Goal: Task Accomplishment & Management: Use online tool/utility

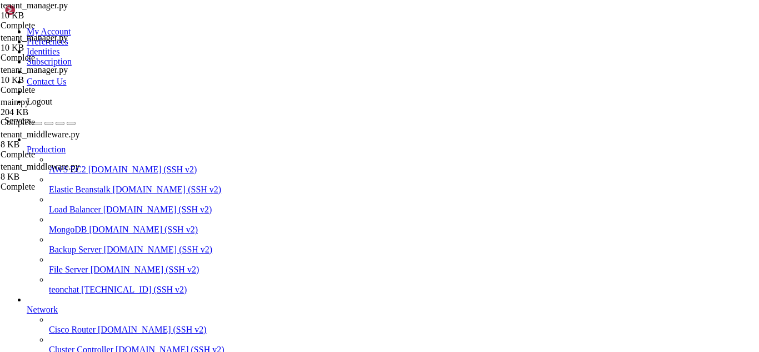
scroll to position [5, 1]
drag, startPoint x: 161, startPoint y: 903, endPoint x: 9, endPoint y: 688, distance: 262.9
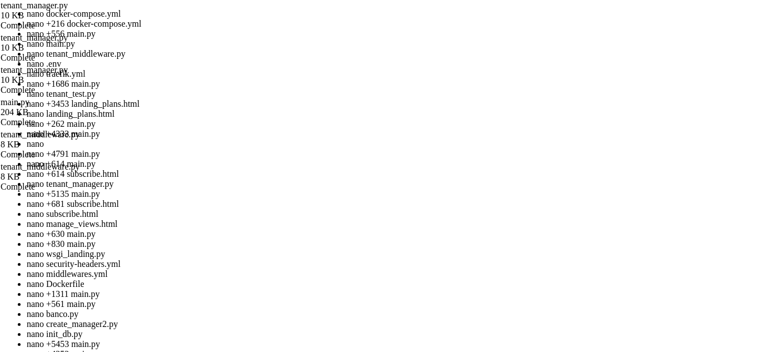
scroll to position [263926, 0]
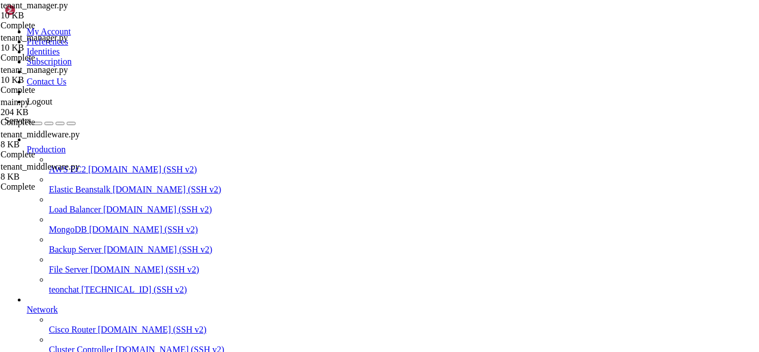
drag, startPoint x: 448, startPoint y: 727, endPoint x: 308, endPoint y: 760, distance: 143.3
drag, startPoint x: 347, startPoint y: 905, endPoint x: 314, endPoint y: 916, distance: 34.4
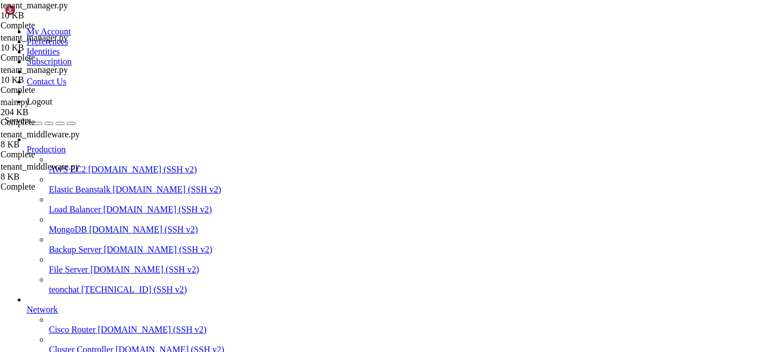
scroll to position [264174, 0]
drag, startPoint x: 303, startPoint y: 265, endPoint x: 422, endPoint y: 338, distance: 139.4
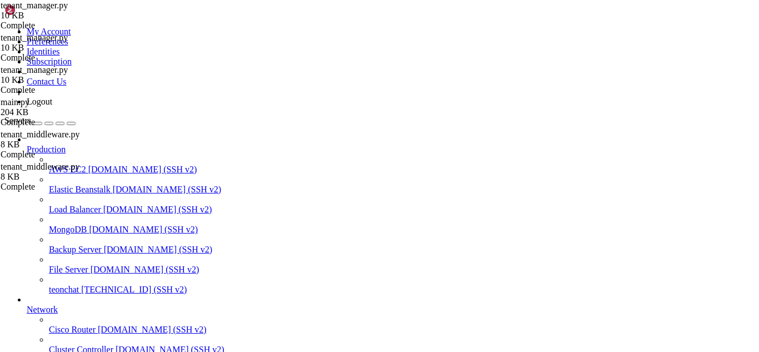
drag, startPoint x: 335, startPoint y: 900, endPoint x: 318, endPoint y: 908, distance: 18.9
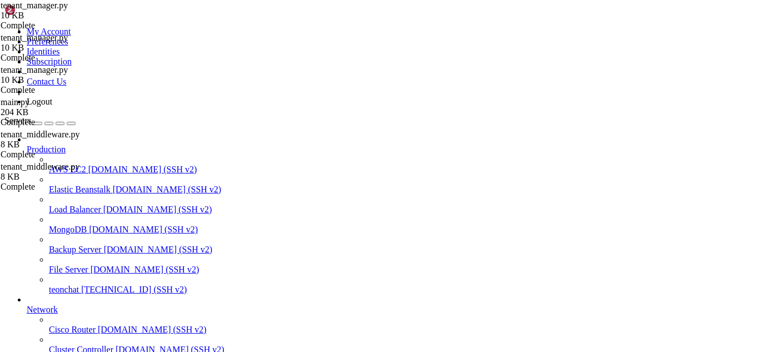
drag, startPoint x: 289, startPoint y: 913, endPoint x: 246, endPoint y: 870, distance: 60.5
drag, startPoint x: 288, startPoint y: 908, endPoint x: 9, endPoint y: 704, distance: 345.7
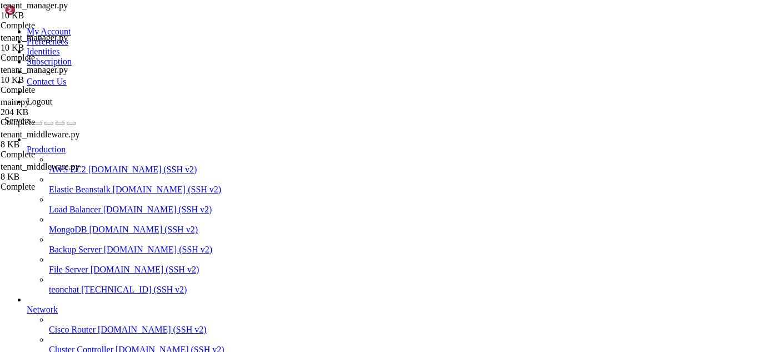
scroll to position [264633, 0]
drag, startPoint x: 435, startPoint y: 965, endPoint x: 293, endPoint y: 913, distance: 151.5
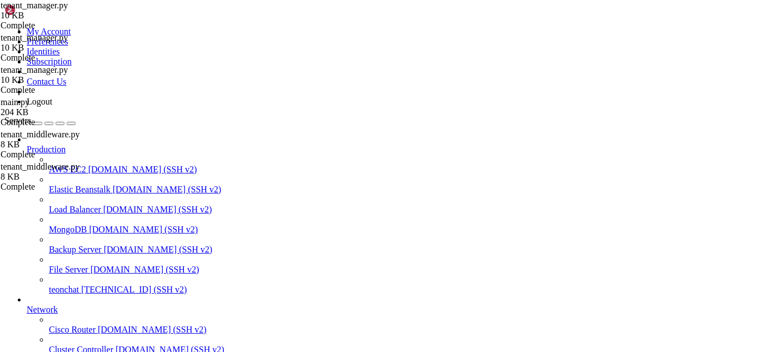
scroll to position [264898, 0]
drag, startPoint x: 293, startPoint y: 913, endPoint x: 260, endPoint y: 919, distance: 33.9
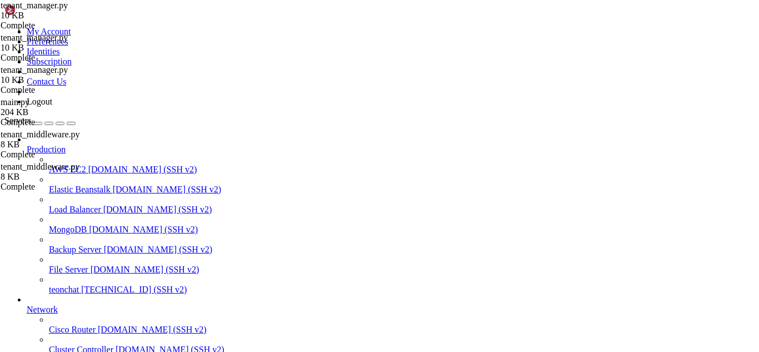
drag, startPoint x: 292, startPoint y: 910, endPoint x: 278, endPoint y: 922, distance: 18.9
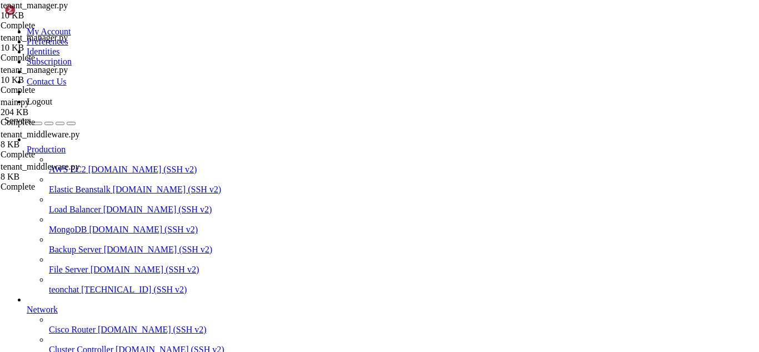
drag, startPoint x: 309, startPoint y: 917, endPoint x: 280, endPoint y: 915, distance: 29.0
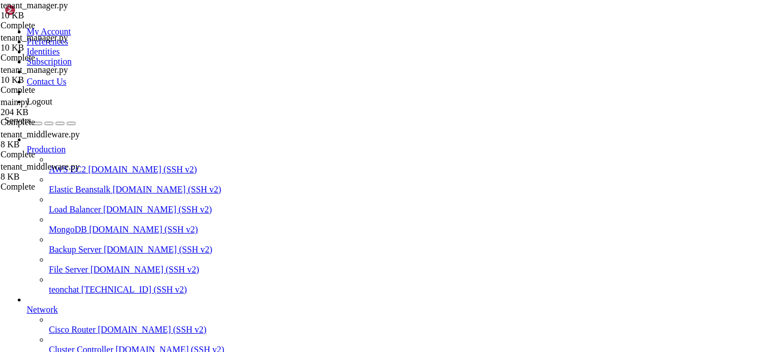
drag, startPoint x: 310, startPoint y: 908, endPoint x: 243, endPoint y: 909, distance: 66.7
drag, startPoint x: 307, startPoint y: 914, endPoint x: 299, endPoint y: 915, distance: 7.2
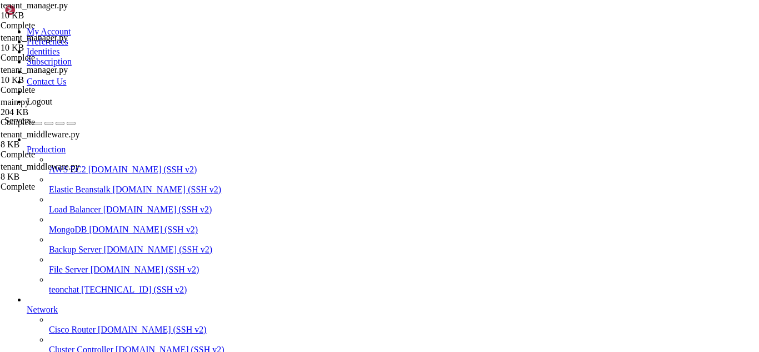
scroll to position [265870, 0]
drag, startPoint x: 295, startPoint y: 911, endPoint x: 273, endPoint y: 915, distance: 22.6
drag, startPoint x: 158, startPoint y: 899, endPoint x: 8, endPoint y: 724, distance: 230.5
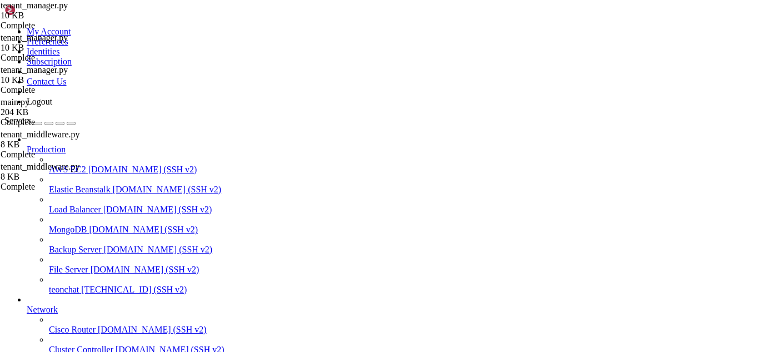
drag, startPoint x: 312, startPoint y: 911, endPoint x: 303, endPoint y: 911, distance: 8.3
drag, startPoint x: 347, startPoint y: 905, endPoint x: 338, endPoint y: 908, distance: 9.2
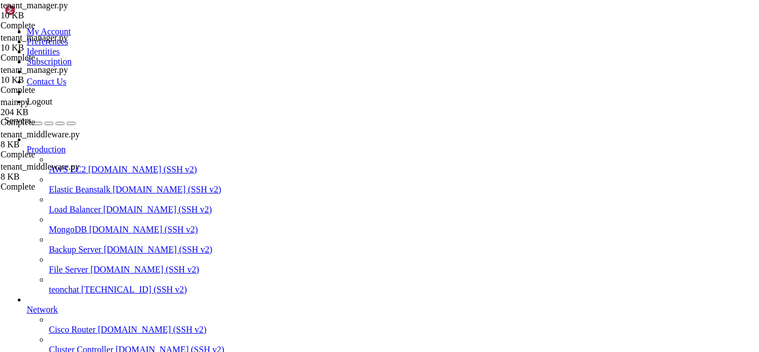
drag, startPoint x: 314, startPoint y: 910, endPoint x: 294, endPoint y: 914, distance: 20.5
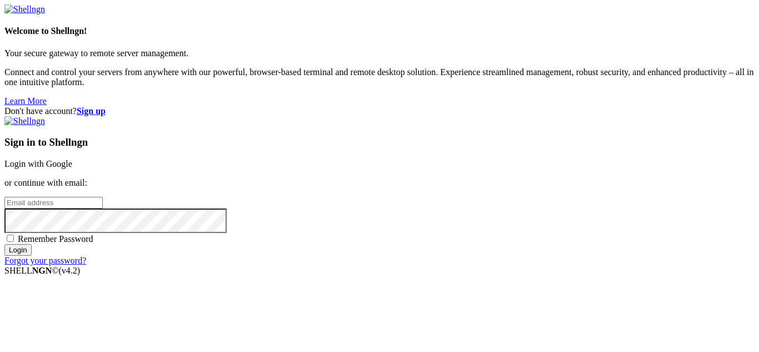
click at [72, 159] on link "Login with Google" at bounding box center [38, 163] width 68 height 9
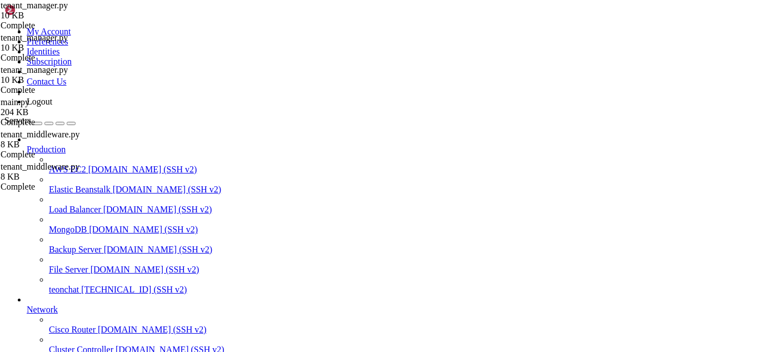
scroll to position [266188, 0]
drag, startPoint x: 315, startPoint y: 910, endPoint x: 300, endPoint y: 917, distance: 16.6
drag, startPoint x: 302, startPoint y: 913, endPoint x: 282, endPoint y: 912, distance: 20.0
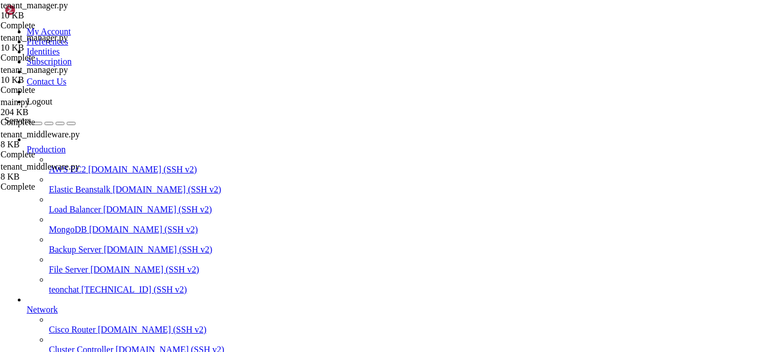
drag, startPoint x: 8, startPoint y: 874, endPoint x: 279, endPoint y: 885, distance: 271.8
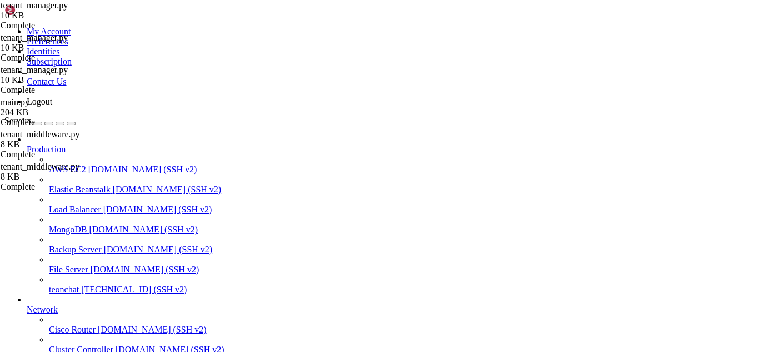
drag, startPoint x: 8, startPoint y: 872, endPoint x: 385, endPoint y: 904, distance: 378.5
copy div "root@teonchat:~/meuapp/flaskmkdir/oficial/app_delivery/reverse-proxy# docker lo…"
drag, startPoint x: 302, startPoint y: 916, endPoint x: 262, endPoint y: 915, distance: 40.6
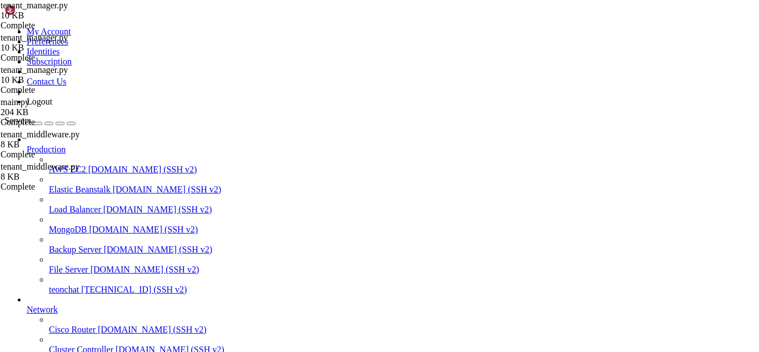
drag, startPoint x: 267, startPoint y: 778, endPoint x: 199, endPoint y: 778, distance: 67.8
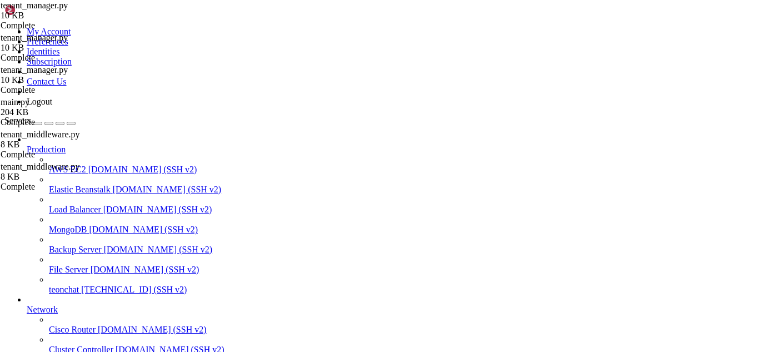
drag, startPoint x: 118, startPoint y: 781, endPoint x: 265, endPoint y: 777, distance: 147.2
drag, startPoint x: 314, startPoint y: 895, endPoint x: 302, endPoint y: 896, distance: 12.3
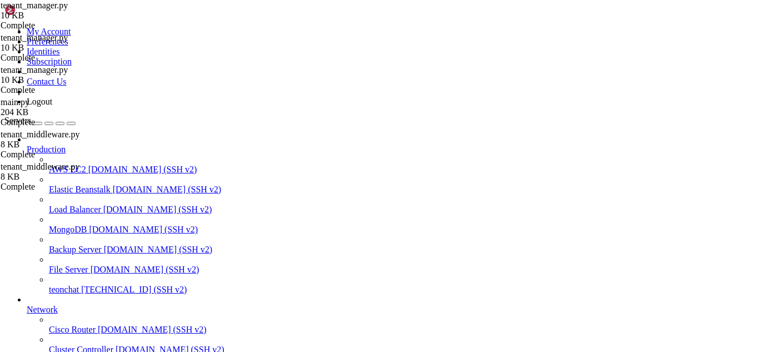
drag, startPoint x: 298, startPoint y: 900, endPoint x: 273, endPoint y: 910, distance: 26.4
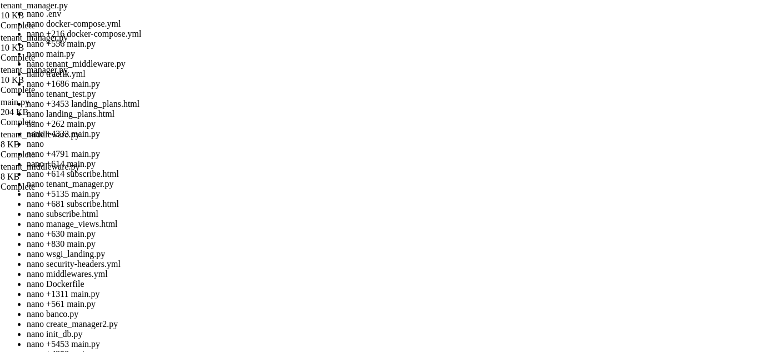
scroll to position [266282, 0]
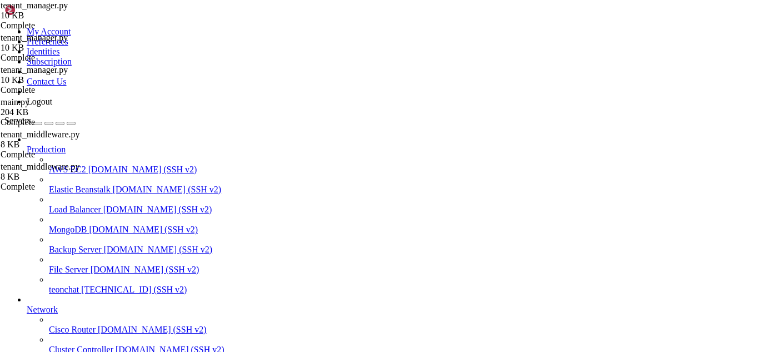
drag, startPoint x: 39, startPoint y: 801, endPoint x: 89, endPoint y: 810, distance: 51.3
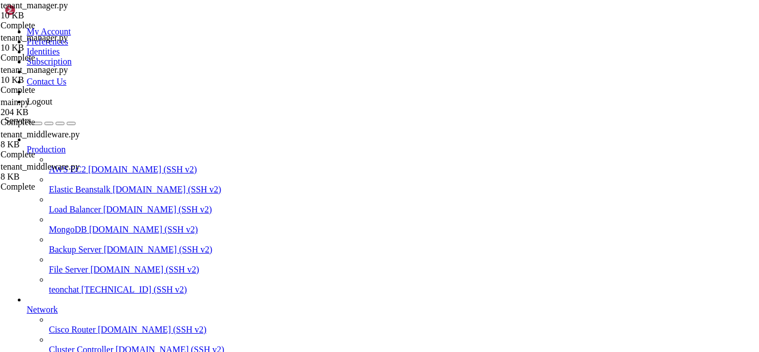
drag, startPoint x: 314, startPoint y: 909, endPoint x: 303, endPoint y: 912, distance: 10.9
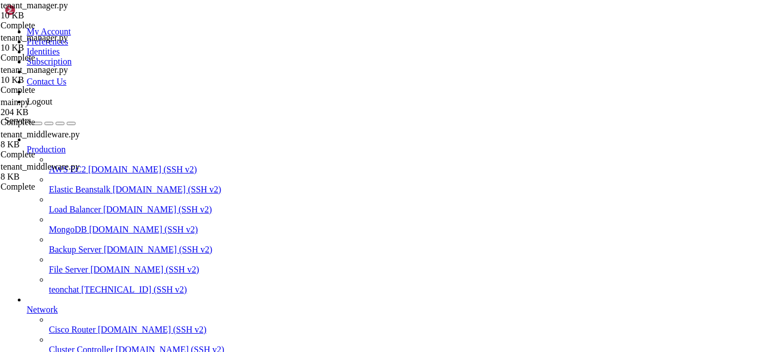
drag, startPoint x: 312, startPoint y: 915, endPoint x: 298, endPoint y: 916, distance: 14.5
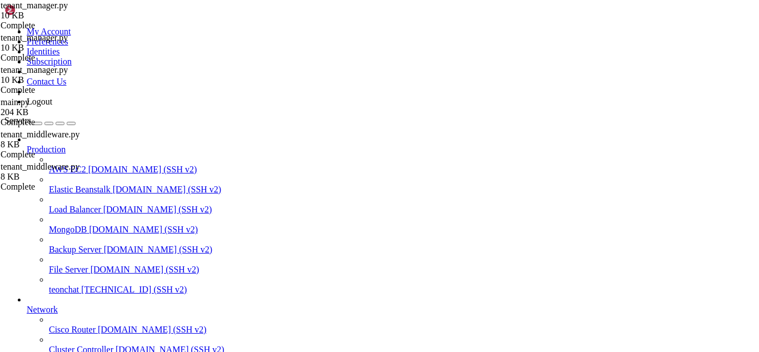
drag, startPoint x: 583, startPoint y: 264, endPoint x: 645, endPoint y: 350, distance: 105.8
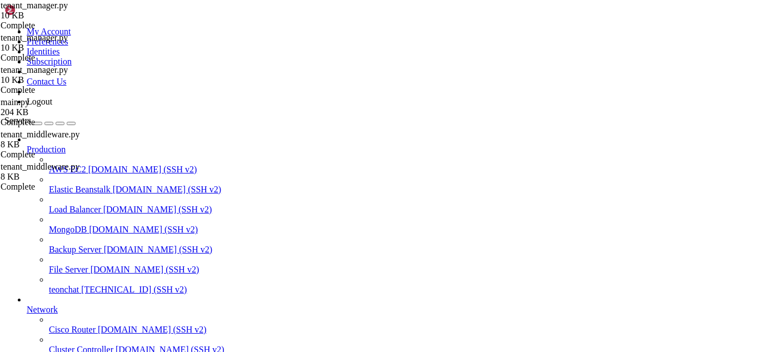
drag, startPoint x: 8, startPoint y: 691, endPoint x: 32, endPoint y: 731, distance: 46.9
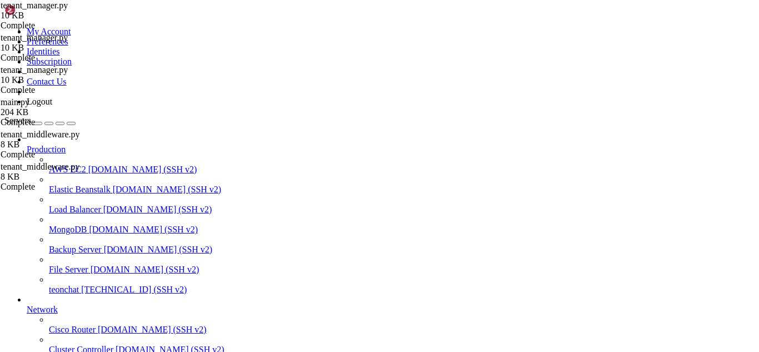
scroll to position [247426, 0]
drag, startPoint x: 7, startPoint y: 684, endPoint x: 56, endPoint y: 775, distance: 103.4
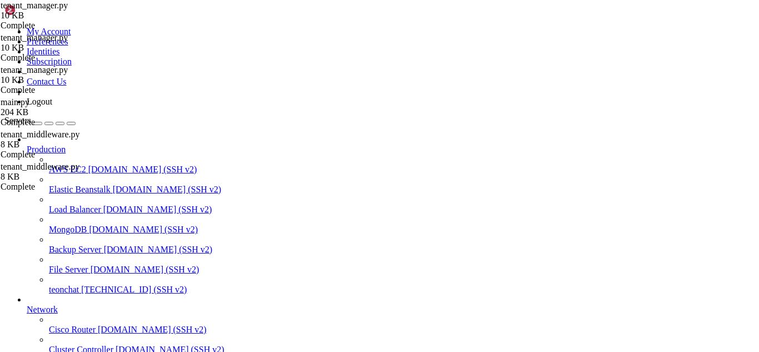
drag, startPoint x: 8, startPoint y: 679, endPoint x: 97, endPoint y: 827, distance: 172.6
drag, startPoint x: 9, startPoint y: 684, endPoint x: 141, endPoint y: 900, distance: 253.0
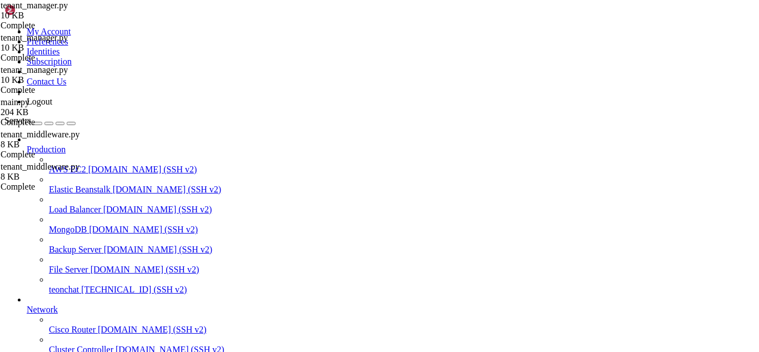
drag, startPoint x: 322, startPoint y: 917, endPoint x: 199, endPoint y: 886, distance: 126.1
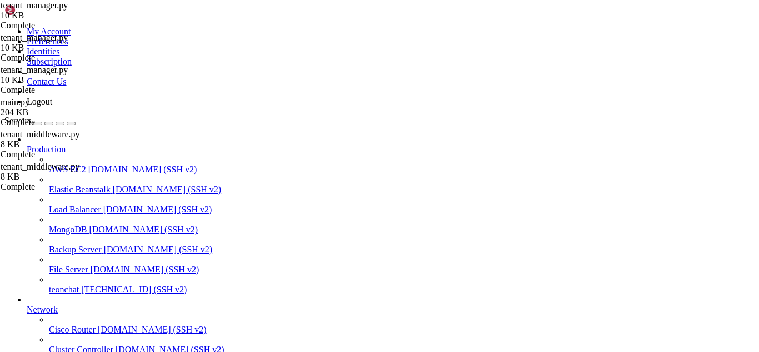
drag, startPoint x: 302, startPoint y: 918, endPoint x: 264, endPoint y: 905, distance: 39.9
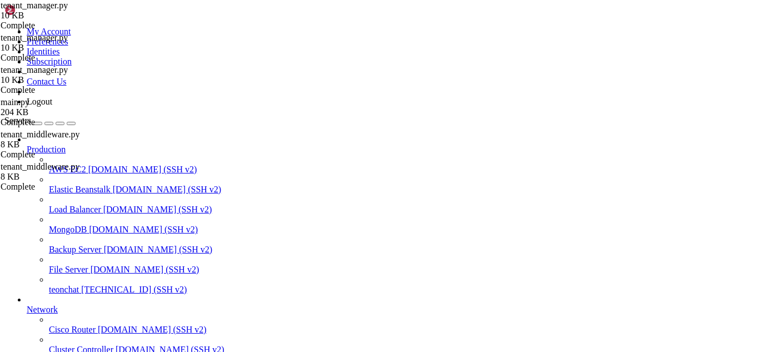
drag, startPoint x: 78, startPoint y: 769, endPoint x: 251, endPoint y: 766, distance: 172.8
drag, startPoint x: 362, startPoint y: 855, endPoint x: 309, endPoint y: 915, distance: 80.3
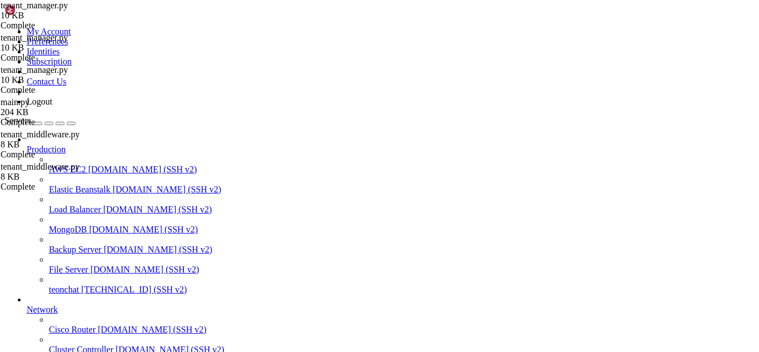
scroll to position [247897, 0]
drag, startPoint x: 312, startPoint y: 907, endPoint x: 284, endPoint y: 914, distance: 28.2
drag, startPoint x: 374, startPoint y: 878, endPoint x: 268, endPoint y: 870, distance: 106.3
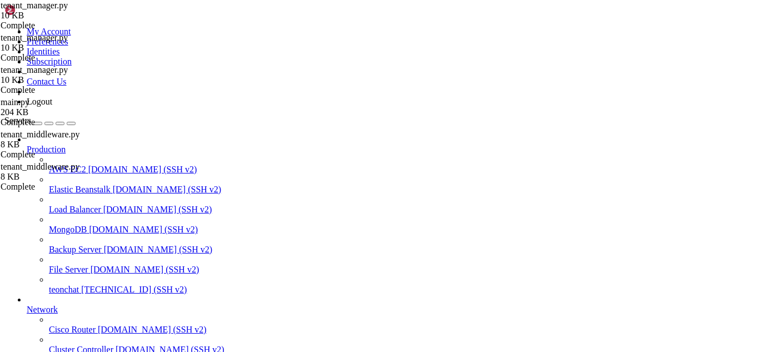
drag, startPoint x: 347, startPoint y: 898, endPoint x: 319, endPoint y: 907, distance: 28.6
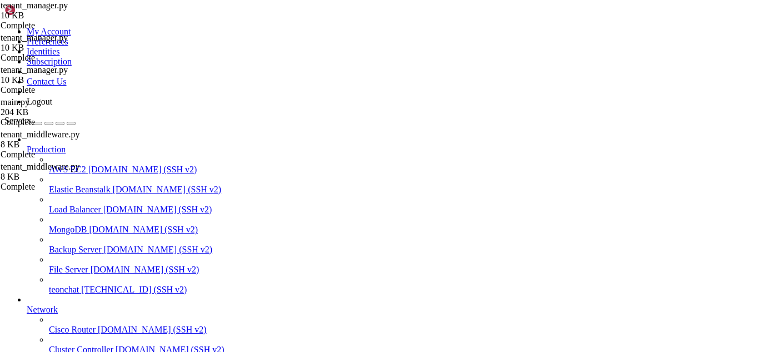
drag, startPoint x: 393, startPoint y: 904, endPoint x: 347, endPoint y: 913, distance: 46.8
drag, startPoint x: 305, startPoint y: 901, endPoint x: 297, endPoint y: 906, distance: 9.7
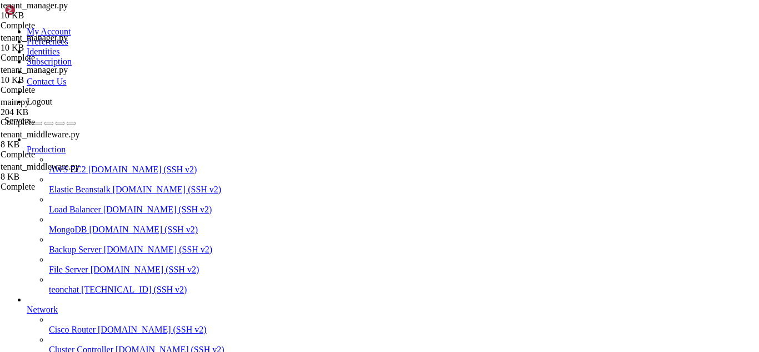
scroll to position [248215, 0]
drag, startPoint x: 294, startPoint y: 913, endPoint x: 281, endPoint y: 913, distance: 13.3
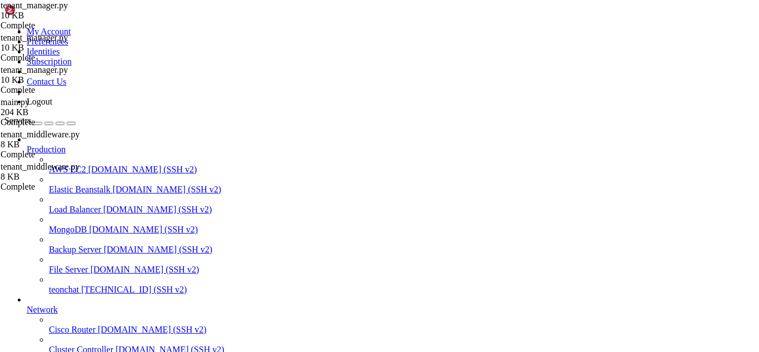
drag, startPoint x: 281, startPoint y: 913, endPoint x: 271, endPoint y: 915, distance: 10.1
drag, startPoint x: 360, startPoint y: 909, endPoint x: 330, endPoint y: 908, distance: 30.0
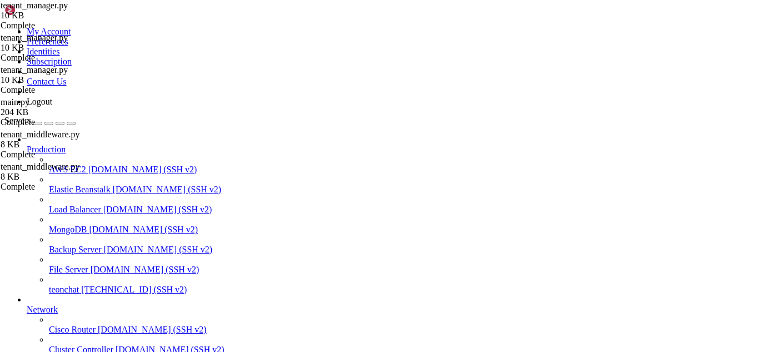
scroll to position [248381, 0]
drag, startPoint x: 363, startPoint y: 884, endPoint x: 320, endPoint y: 886, distance: 42.8
drag, startPoint x: 279, startPoint y: 916, endPoint x: 9, endPoint y: 739, distance: 323.4
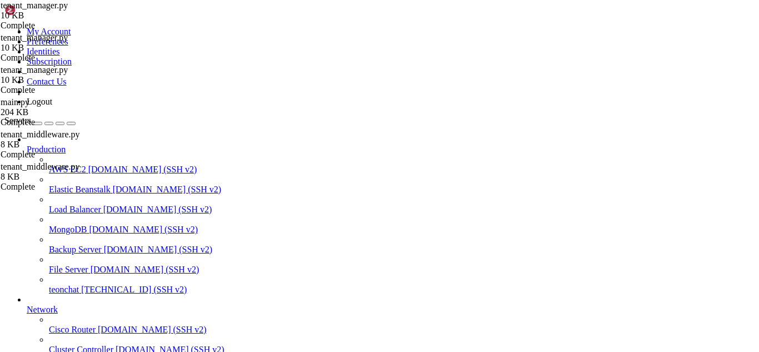
drag, startPoint x: 307, startPoint y: 914, endPoint x: 293, endPoint y: 914, distance: 14.4
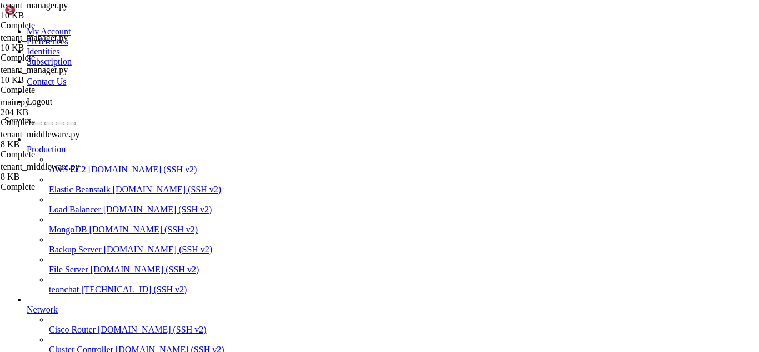
drag, startPoint x: 313, startPoint y: 908, endPoint x: 299, endPoint y: 913, distance: 14.8
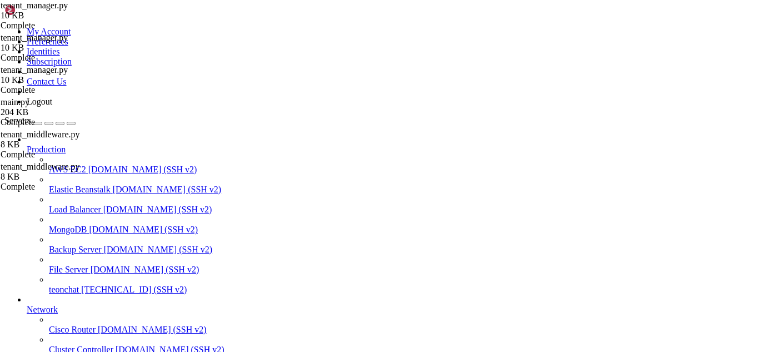
drag, startPoint x: 304, startPoint y: 914, endPoint x: 283, endPoint y: 913, distance: 21.1
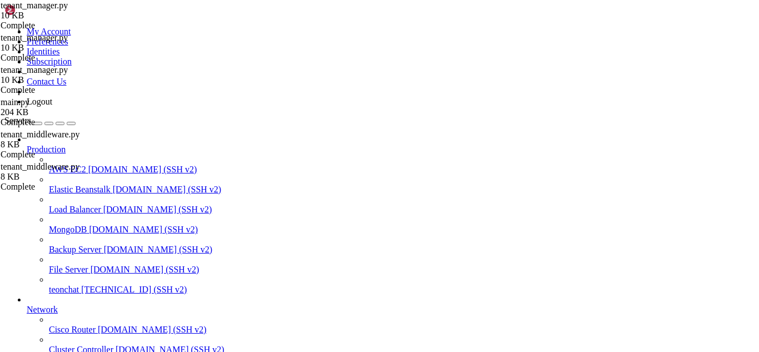
drag, startPoint x: 182, startPoint y: 907, endPoint x: 9, endPoint y: 722, distance: 253.1
drag, startPoint x: 317, startPoint y: 909, endPoint x: 306, endPoint y: 909, distance: 11.1
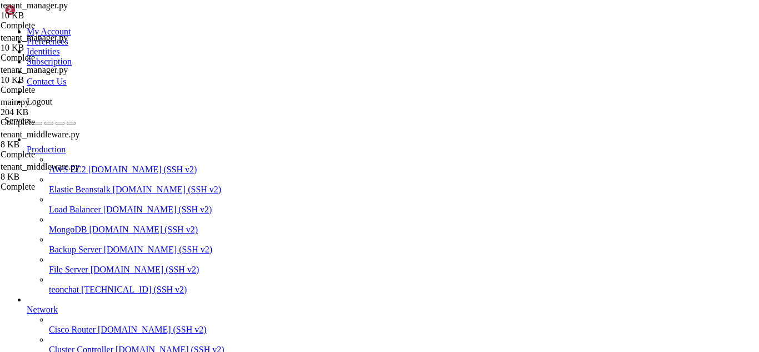
drag, startPoint x: 194, startPoint y: 698, endPoint x: 148, endPoint y: 825, distance: 135.5
drag, startPoint x: 283, startPoint y: 909, endPoint x: 275, endPoint y: 910, distance: 8.0
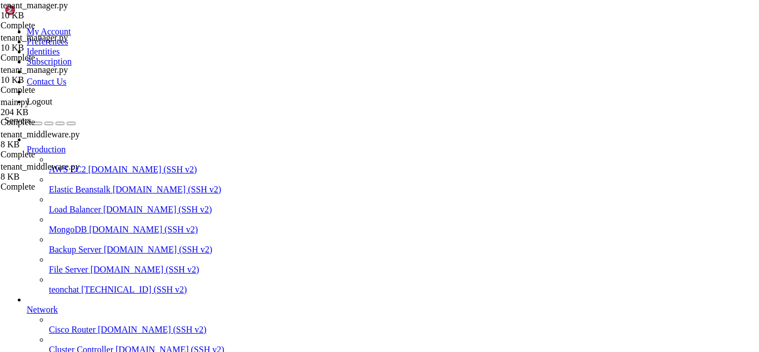
drag, startPoint x: 293, startPoint y: 919, endPoint x: 265, endPoint y: 913, distance: 28.9
drag, startPoint x: 265, startPoint y: 913, endPoint x: 253, endPoint y: 909, distance: 13.0
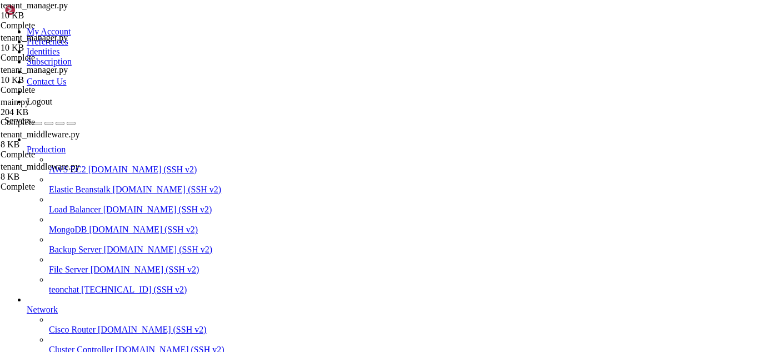
scroll to position [249442, 0]
drag, startPoint x: 322, startPoint y: 908, endPoint x: 303, endPoint y: 915, distance: 20.6
drag, startPoint x: 345, startPoint y: 916, endPoint x: 326, endPoint y: 913, distance: 19.8
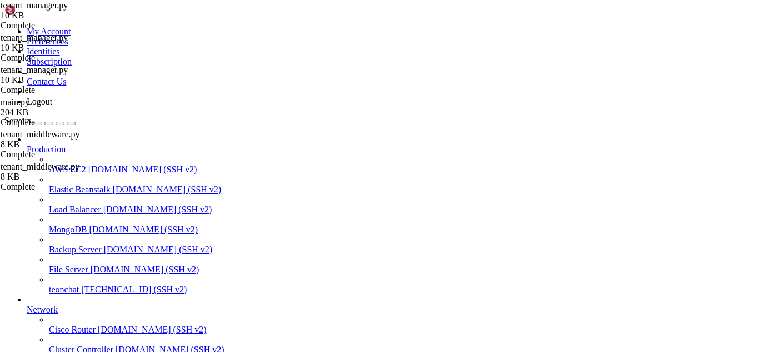
drag, startPoint x: 9, startPoint y: 735, endPoint x: 355, endPoint y: 908, distance: 387.0
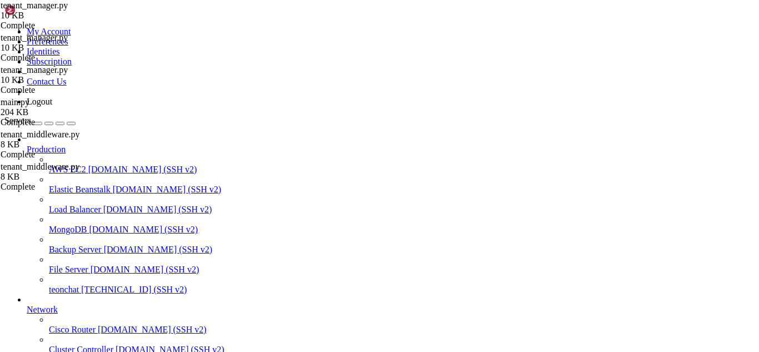
drag, startPoint x: 9, startPoint y: 661, endPoint x: 351, endPoint y: 908, distance: 421.3
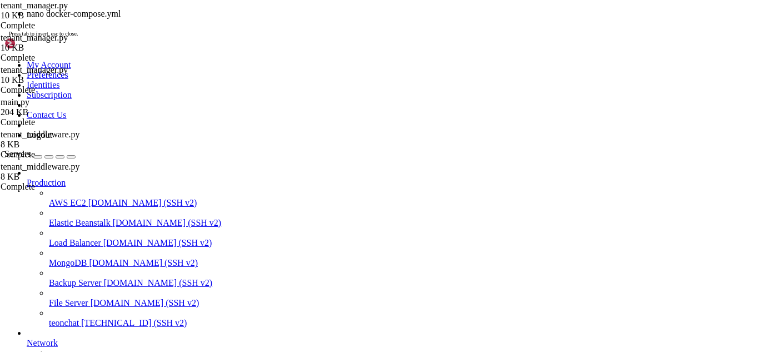
scroll to position [249789, 0]
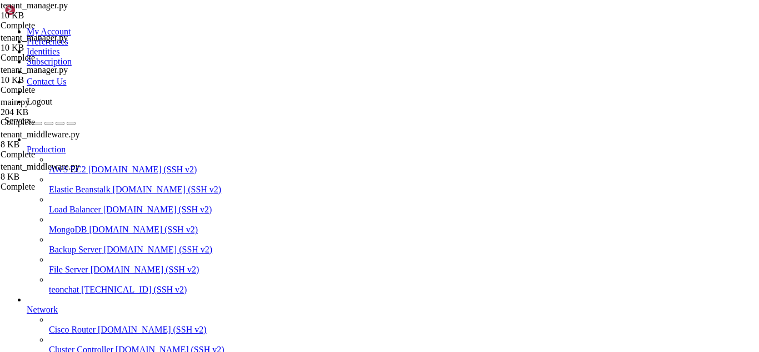
drag, startPoint x: 447, startPoint y: 674, endPoint x: 372, endPoint y: 734, distance: 95.6
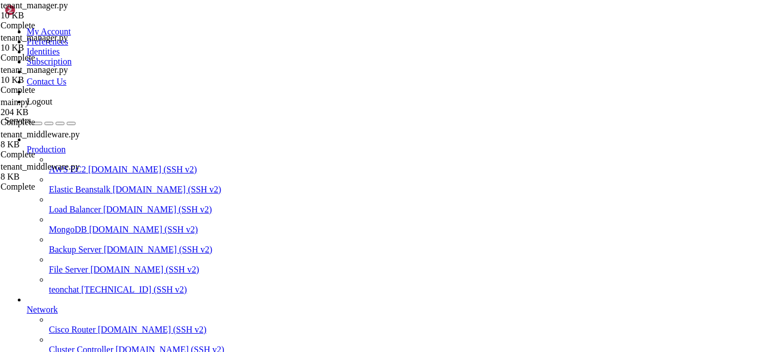
drag, startPoint x: 274, startPoint y: 909, endPoint x: 258, endPoint y: 911, distance: 16.9
drag, startPoint x: 243, startPoint y: 898, endPoint x: 310, endPoint y: 914, distance: 69.1
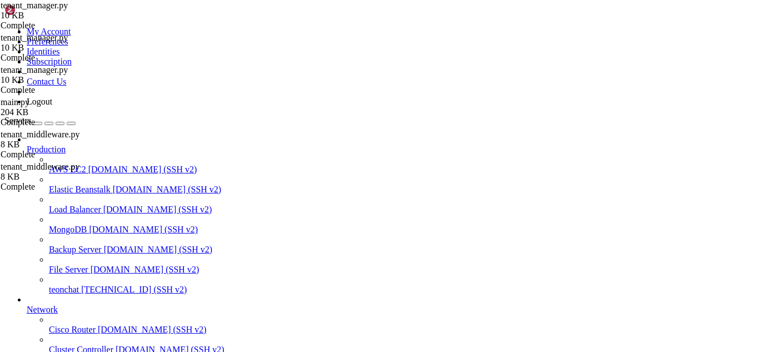
drag, startPoint x: 293, startPoint y: 915, endPoint x: 286, endPoint y: 915, distance: 6.7
drag, startPoint x: 302, startPoint y: 887, endPoint x: 280, endPoint y: 885, distance: 22.3
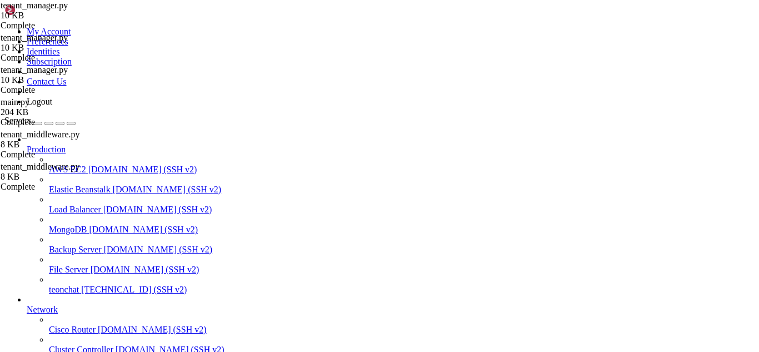
scroll to position [250366, 0]
drag, startPoint x: 362, startPoint y: 916, endPoint x: 316, endPoint y: 913, distance: 46.3
drag, startPoint x: 291, startPoint y: 845, endPoint x: 253, endPoint y: 915, distance: 79.8
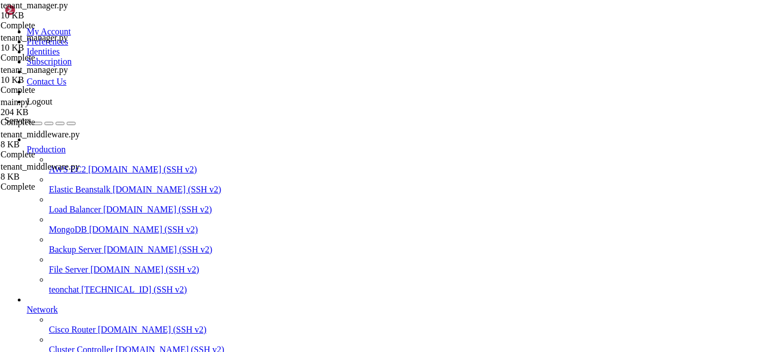
drag, startPoint x: 186, startPoint y: 905, endPoint x: 87, endPoint y: 878, distance: 103.1
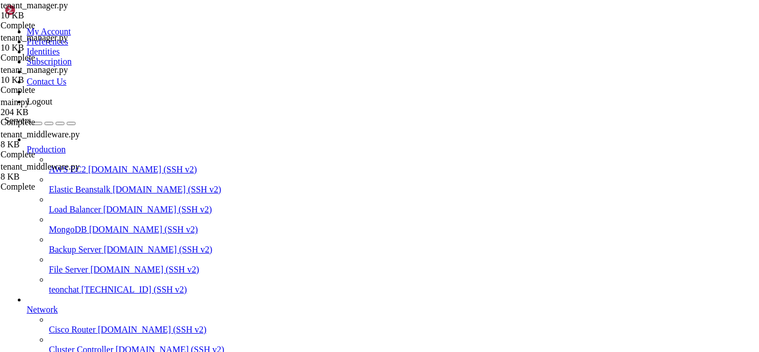
drag, startPoint x: 9, startPoint y: 656, endPoint x: 217, endPoint y: 909, distance: 326.8
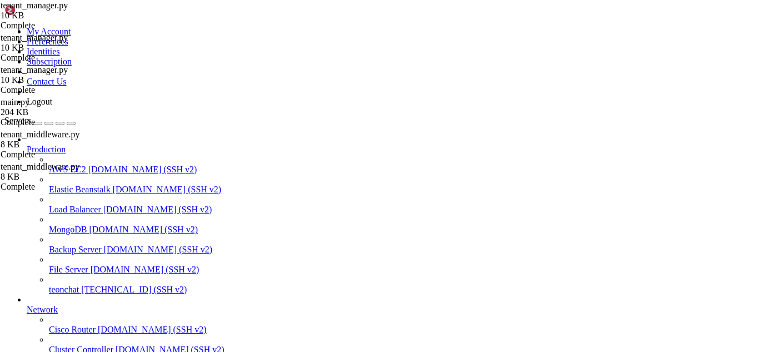
drag, startPoint x: 347, startPoint y: 921, endPoint x: 284, endPoint y: 874, distance: 78.4
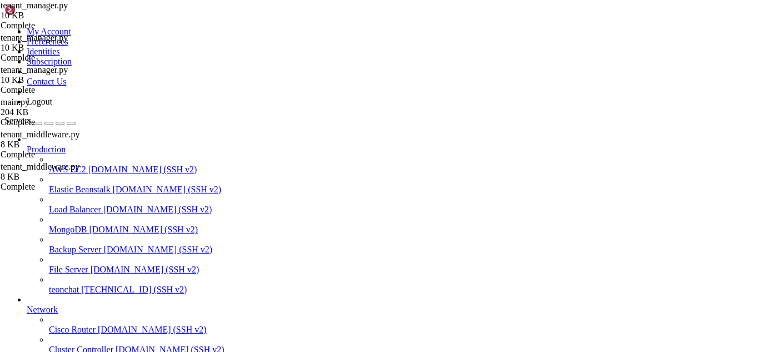
drag, startPoint x: 307, startPoint y: 914, endPoint x: 278, endPoint y: 909, distance: 29.8
drag, startPoint x: 362, startPoint y: 909, endPoint x: 323, endPoint y: 908, distance: 38.9
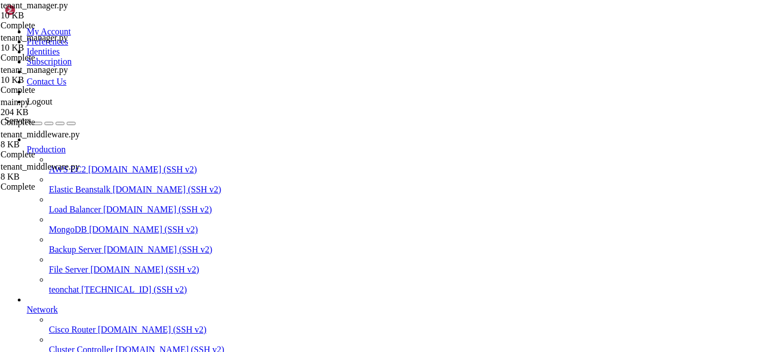
scroll to position [250713, 0]
drag, startPoint x: 124, startPoint y: 900, endPoint x: 9, endPoint y: 742, distance: 195.6
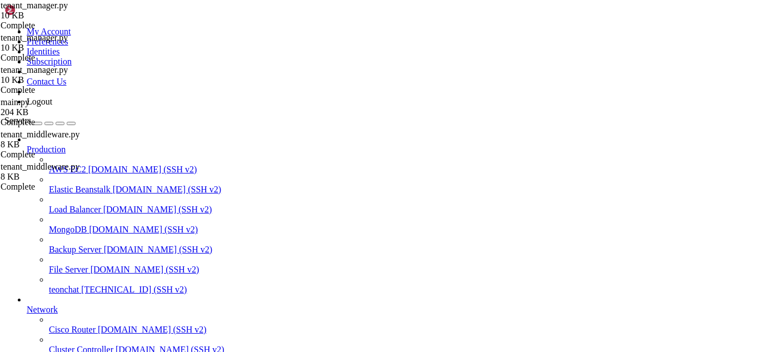
scroll to position [251031, 0]
drag, startPoint x: 10, startPoint y: 663, endPoint x: 128, endPoint y: 903, distance: 267.0
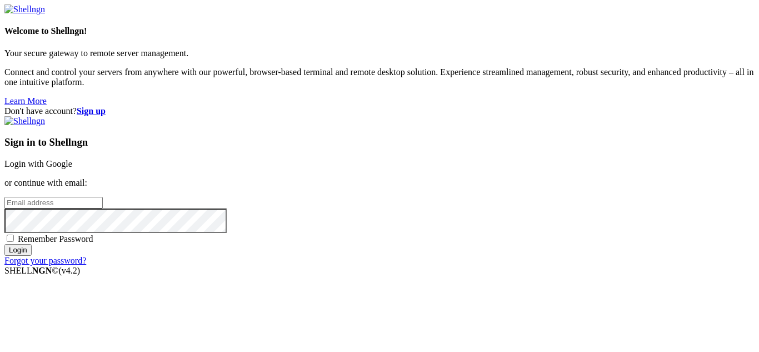
click at [72, 159] on link "Login with Google" at bounding box center [38, 163] width 68 height 9
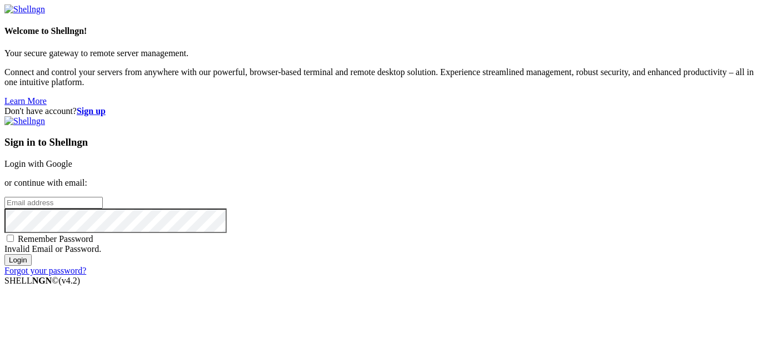
click at [72, 159] on link "Login with Google" at bounding box center [38, 163] width 68 height 9
click at [640, 106] on div "Don't have account? Sign up Sign in to Shellngn Login with Google or continue w…" at bounding box center [379, 190] width 750 height 169
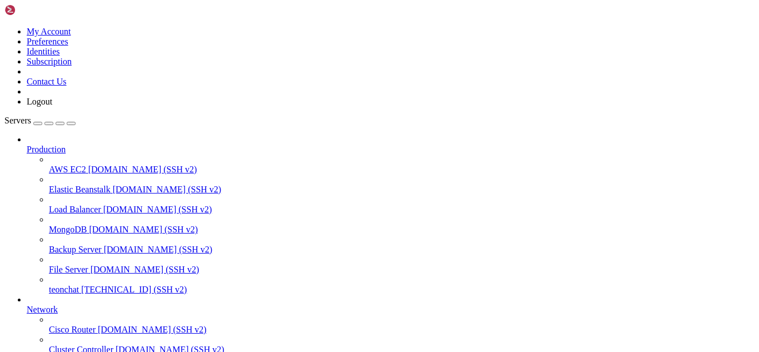
click at [81, 285] on link "teonchat 65.21.2.176 (SSH v2)" at bounding box center [401, 289] width 705 height 10
drag, startPoint x: 146, startPoint y: 887, endPoint x: 9, endPoint y: 663, distance: 263.0
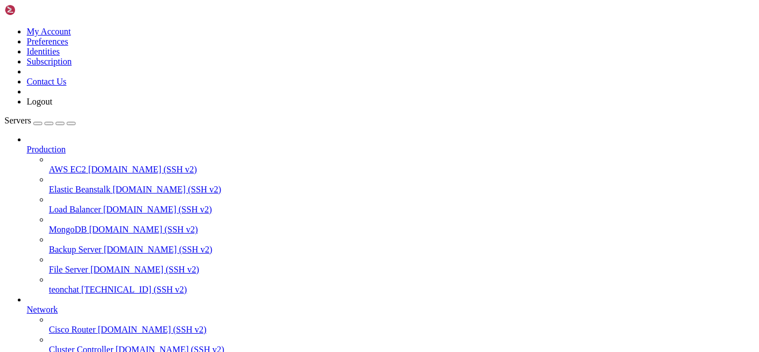
scroll to position [2173, 0]
drag, startPoint x: 347, startPoint y: 888, endPoint x: 310, endPoint y: 895, distance: 37.8
drag, startPoint x: 8, startPoint y: 709, endPoint x: 136, endPoint y: 878, distance: 211.4
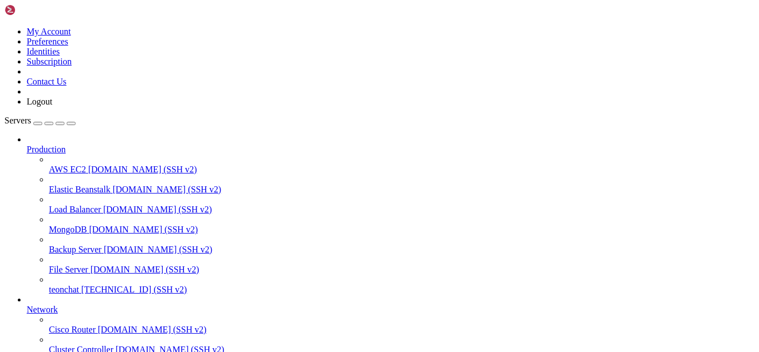
drag, startPoint x: 315, startPoint y: 896, endPoint x: 291, endPoint y: 893, distance: 24.7
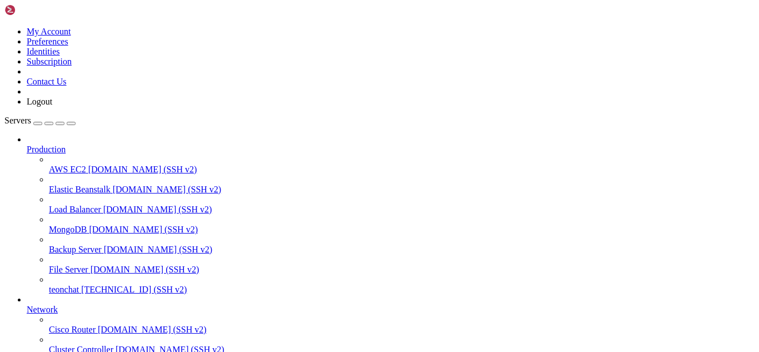
drag, startPoint x: 7, startPoint y: 679, endPoint x: 29, endPoint y: 701, distance: 31.4
drag, startPoint x: 8, startPoint y: 678, endPoint x: 26, endPoint y: 679, distance: 17.8
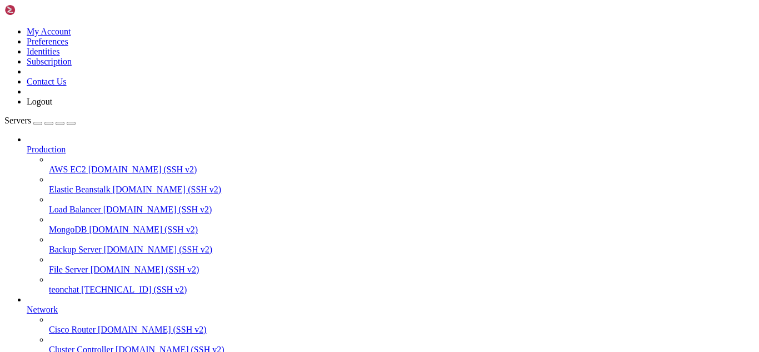
drag, startPoint x: 8, startPoint y: 678, endPoint x: 479, endPoint y: 886, distance: 515.2
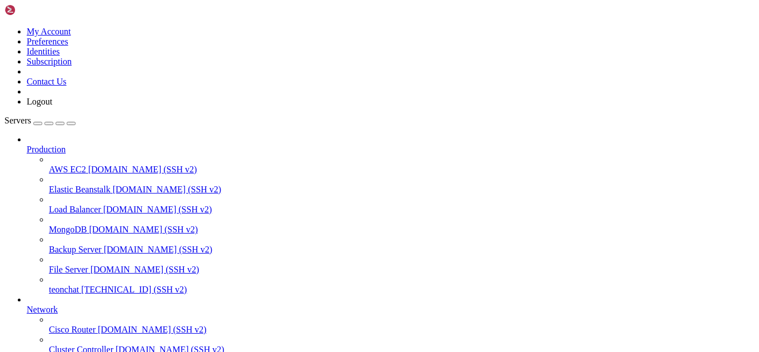
drag, startPoint x: 149, startPoint y: 886, endPoint x: 9, endPoint y: 701, distance: 231.6
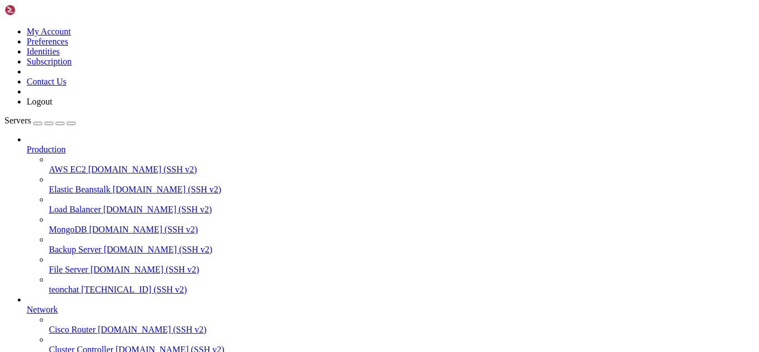
drag, startPoint x: 201, startPoint y: 733, endPoint x: 167, endPoint y: 746, distance: 36.1
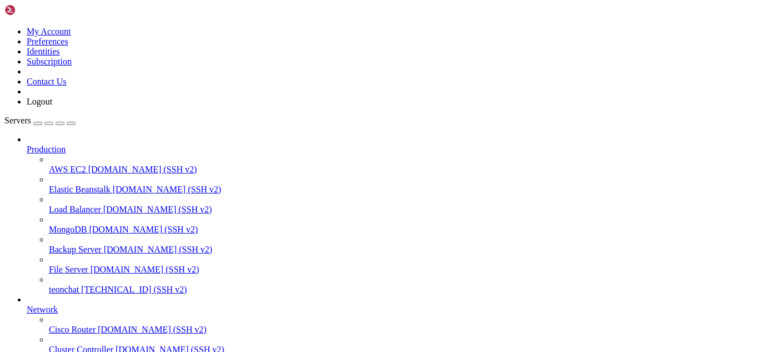
scroll to position [15178, 0]
drag, startPoint x: 283, startPoint y: 896, endPoint x: 261, endPoint y: 895, distance: 22.2
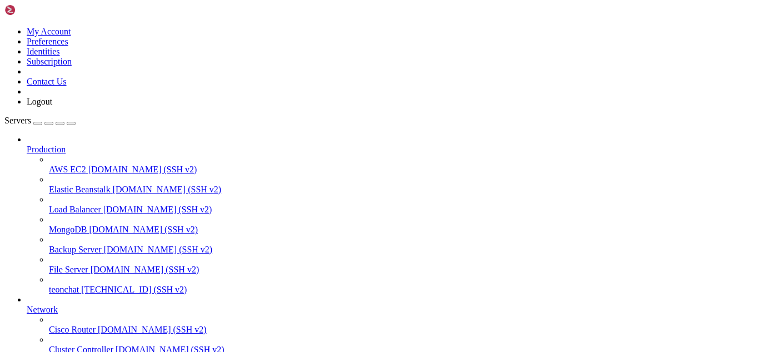
drag, startPoint x: 322, startPoint y: 897, endPoint x: 293, endPoint y: 900, distance: 29.0
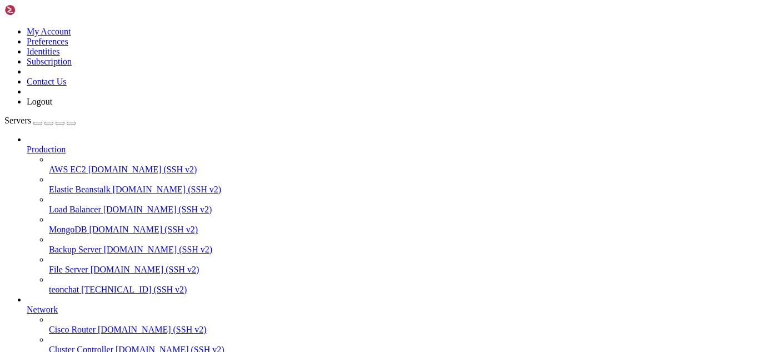
drag, startPoint x: 427, startPoint y: 770, endPoint x: 265, endPoint y: 771, distance: 161.6
drag, startPoint x: 315, startPoint y: 891, endPoint x: 309, endPoint y: 893, distance: 5.8
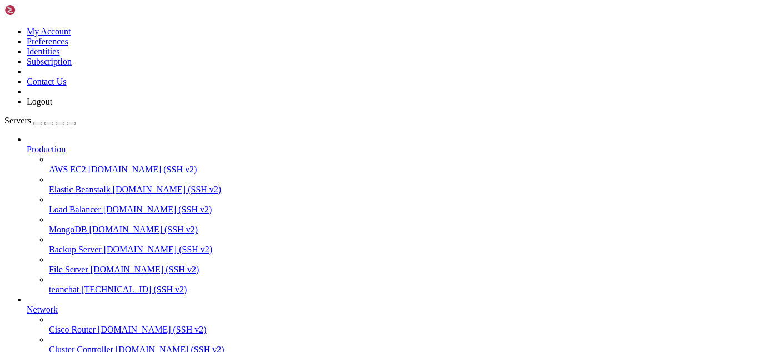
scroll to position [15647, 0]
drag, startPoint x: 277, startPoint y: 892, endPoint x: 270, endPoint y: 899, distance: 9.5
drag, startPoint x: 410, startPoint y: 888, endPoint x: 9, endPoint y: 658, distance: 462.3
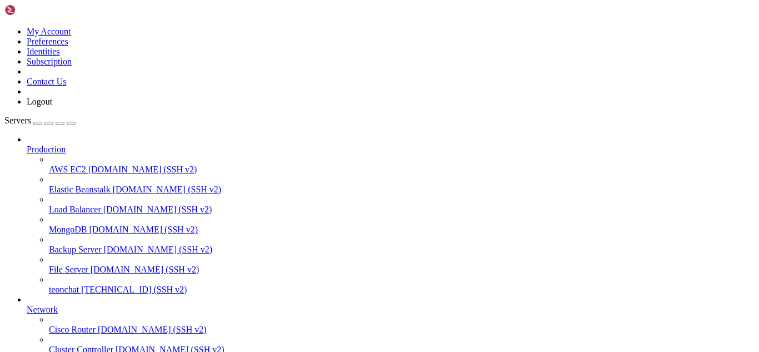
drag, startPoint x: 292, startPoint y: 899, endPoint x: 276, endPoint y: 899, distance: 16.1
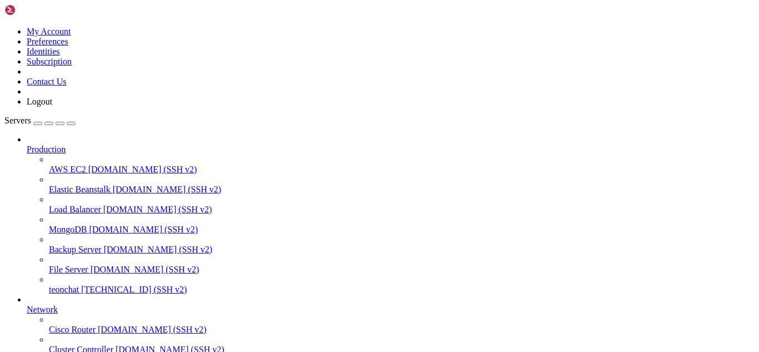
scroll to position [15763, 0]
drag, startPoint x: 320, startPoint y: 894, endPoint x: 297, endPoint y: 893, distance: 23.4
drag, startPoint x: 309, startPoint y: 894, endPoint x: 294, endPoint y: 894, distance: 14.4
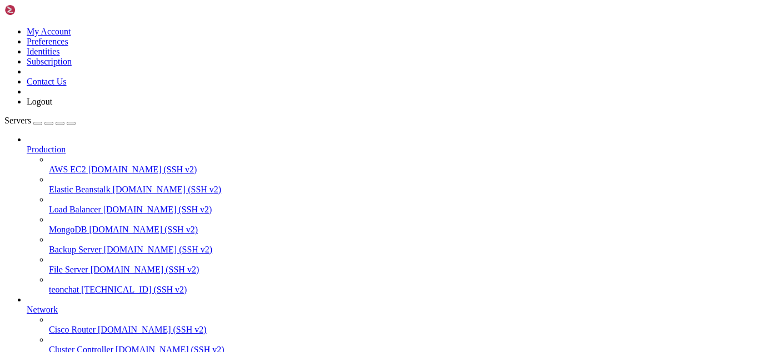
drag, startPoint x: 292, startPoint y: 894, endPoint x: 282, endPoint y: 894, distance: 10.6
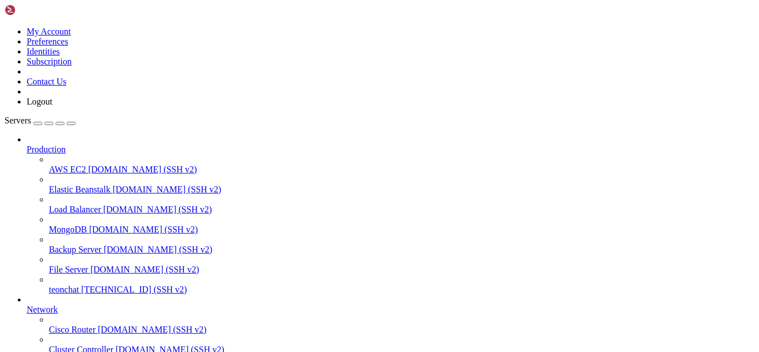
drag, startPoint x: 357, startPoint y: 884, endPoint x: 310, endPoint y: 891, distance: 47.1
drag, startPoint x: 529, startPoint y: 882, endPoint x: 9, endPoint y: 774, distance: 531.0
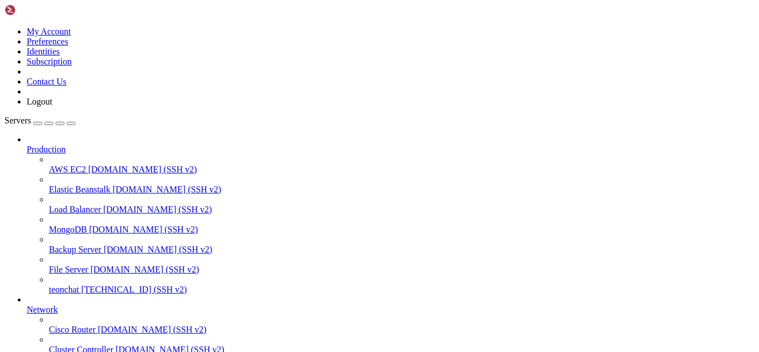
drag, startPoint x: 292, startPoint y: 870, endPoint x: 252, endPoint y: 870, distance: 40.0
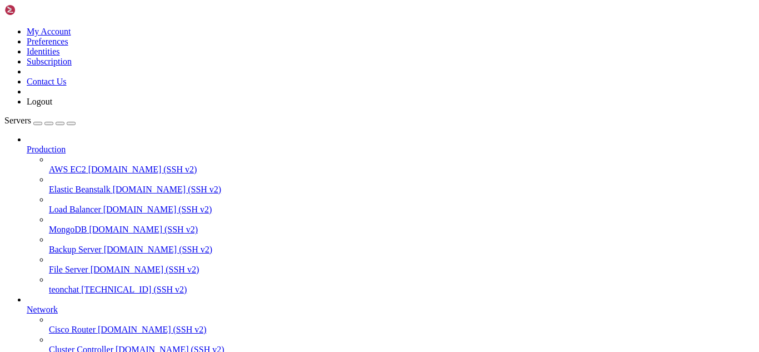
scroll to position [22492, 0]
drag, startPoint x: 288, startPoint y: 890, endPoint x: 278, endPoint y: 893, distance: 10.0
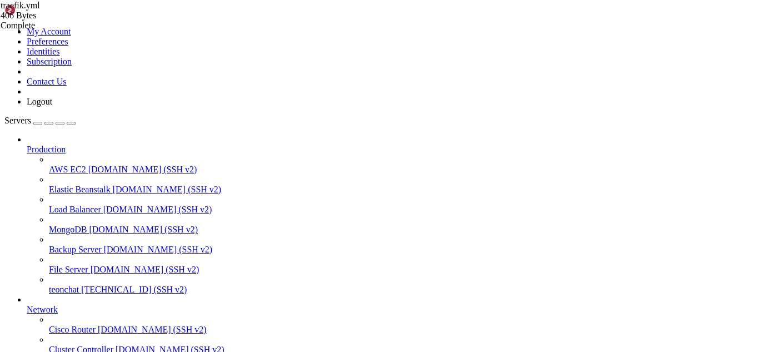
scroll to position [0, 0]
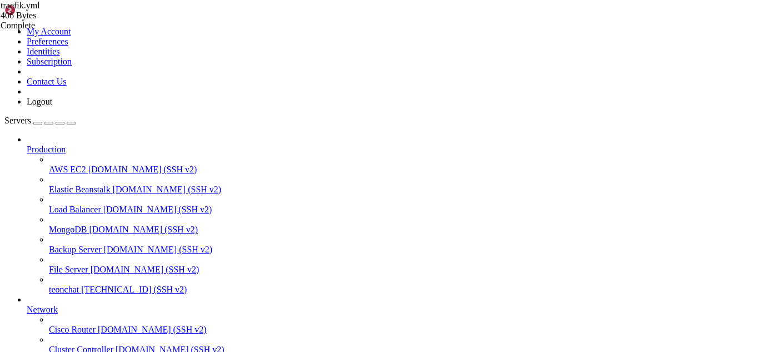
type input "/root/meuapp/flaskmkdir/oficial/app_delivery/reverse-proxy/traefik"
drag, startPoint x: 22, startPoint y: 832, endPoint x: 10, endPoint y: 666, distance: 166.5
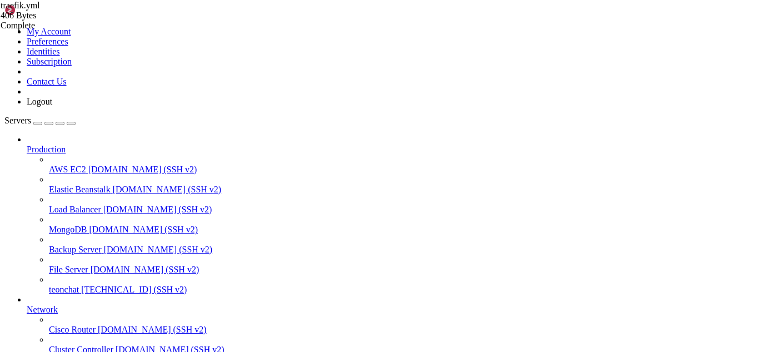
drag, startPoint x: 308, startPoint y: 911, endPoint x: 291, endPoint y: 920, distance: 19.4
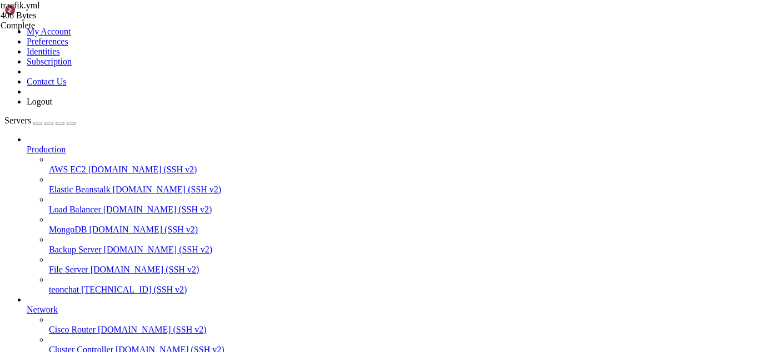
drag, startPoint x: 357, startPoint y: 900, endPoint x: 333, endPoint y: 902, distance: 24.5
drag, startPoint x: 318, startPoint y: 906, endPoint x: 307, endPoint y: 908, distance: 11.8
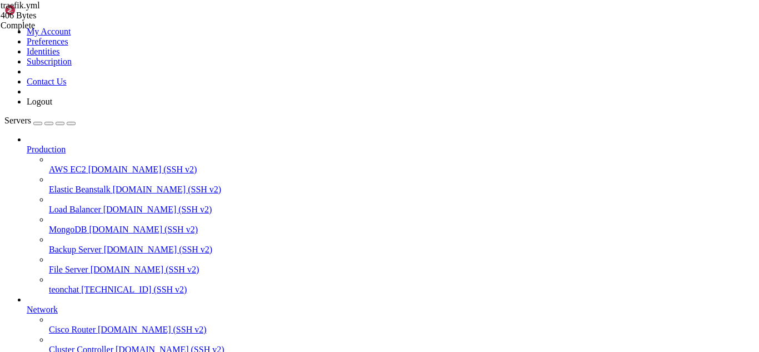
scroll to position [29330, 0]
drag, startPoint x: 275, startPoint y: 904, endPoint x: 255, endPoint y: 919, distance: 24.2
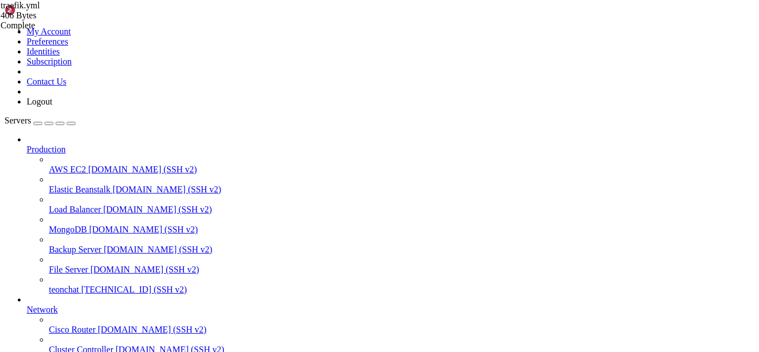
scroll to position [29554, 0]
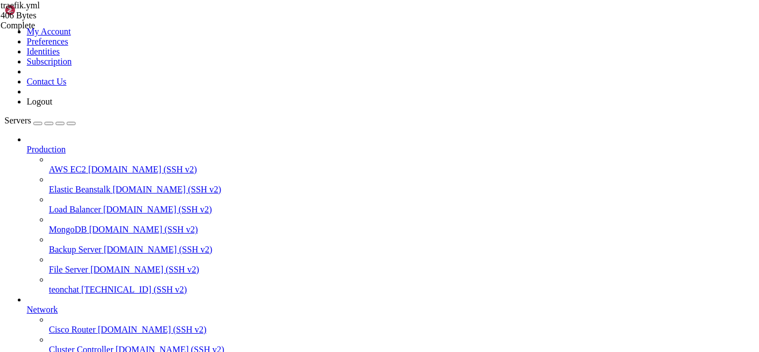
drag, startPoint x: 8, startPoint y: 684, endPoint x: 241, endPoint y: 883, distance: 306.1
drag, startPoint x: 310, startPoint y: 880, endPoint x: 11, endPoint y: 665, distance: 368.2
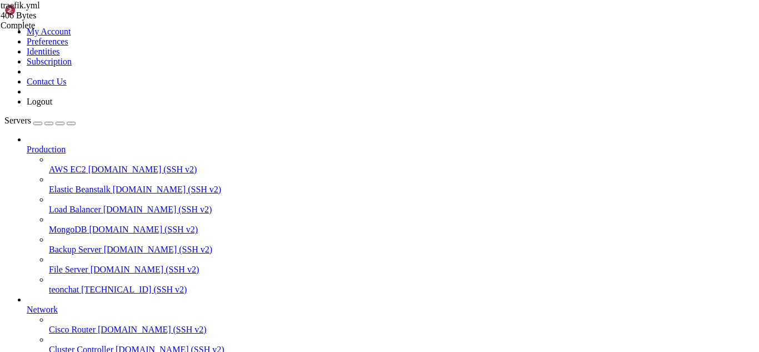
drag, startPoint x: 11, startPoint y: 663, endPoint x: 316, endPoint y: 884, distance: 376.6
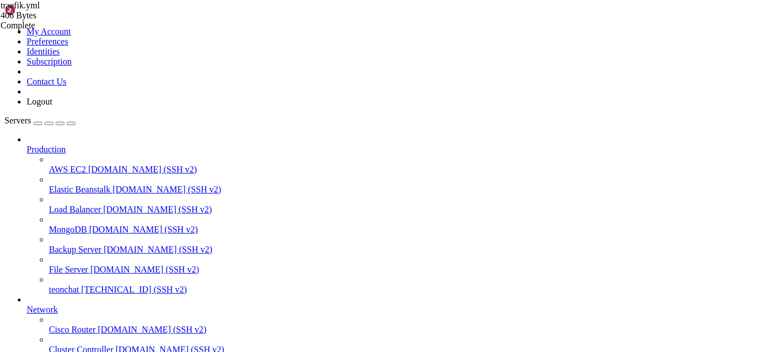
drag, startPoint x: 304, startPoint y: 781, endPoint x: 304, endPoint y: 763, distance: 17.8
drag, startPoint x: 323, startPoint y: 913, endPoint x: 313, endPoint y: 913, distance: 10.0
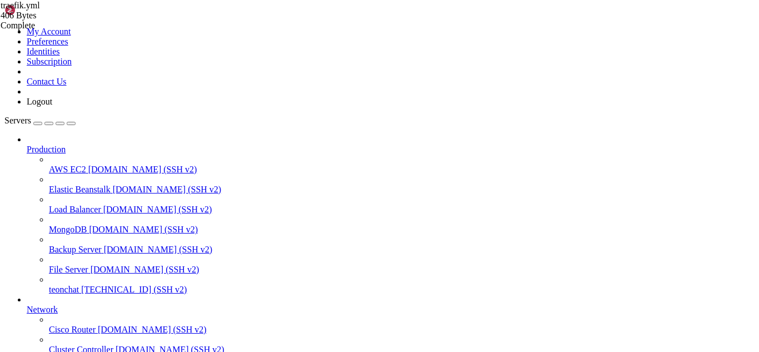
drag, startPoint x: 330, startPoint y: 908, endPoint x: 305, endPoint y: 910, distance: 25.1
drag, startPoint x: 315, startPoint y: 915, endPoint x: 291, endPoint y: 913, distance: 24.5
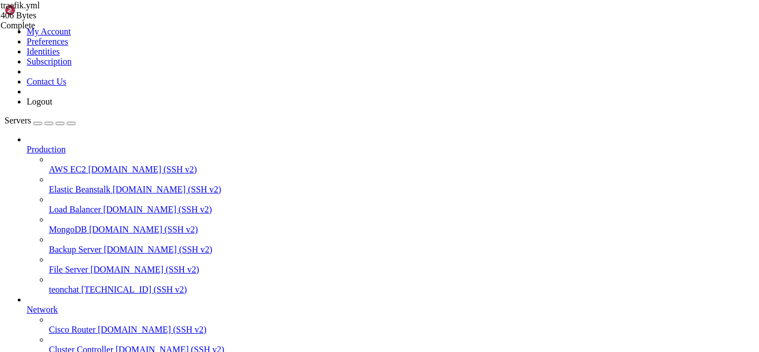
scroll to position [36320, 0]
drag, startPoint x: 359, startPoint y: 908, endPoint x: 10, endPoint y: 715, distance: 398.5
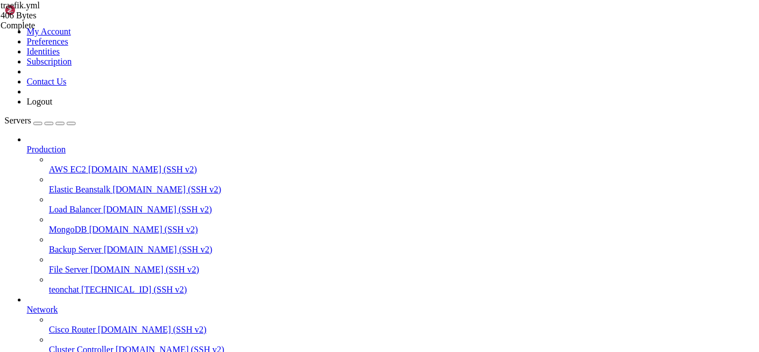
scroll to position [38876, 0]
drag, startPoint x: 289, startPoint y: 907, endPoint x: 281, endPoint y: 908, distance: 8.3
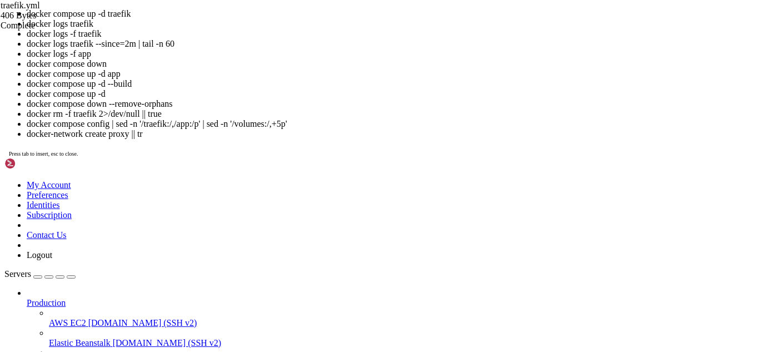
scroll to position [93, 0]
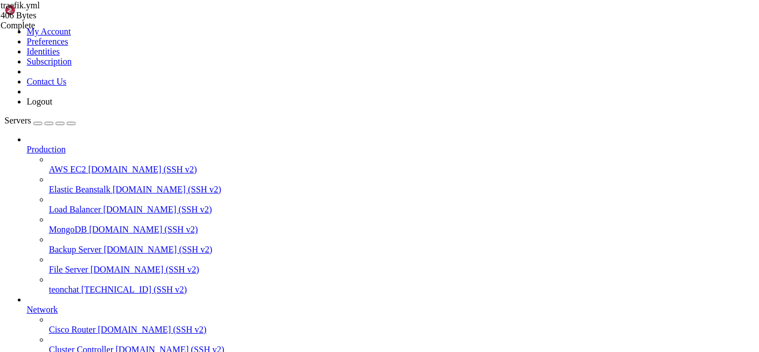
drag, startPoint x: 311, startPoint y: 909, endPoint x: 297, endPoint y: 908, distance: 14.5
drag, startPoint x: 518, startPoint y: 777, endPoint x: 334, endPoint y: 883, distance: 212.3
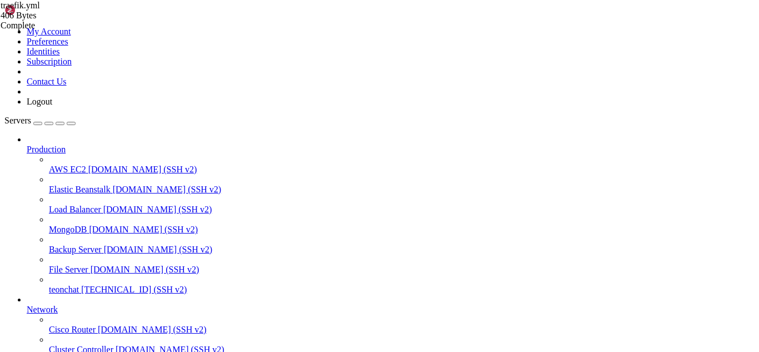
scroll to position [39143, 0]
drag, startPoint x: 307, startPoint y: 896, endPoint x: 284, endPoint y: 898, distance: 22.9
drag, startPoint x: 7, startPoint y: 684, endPoint x: 199, endPoint y: 900, distance: 288.7
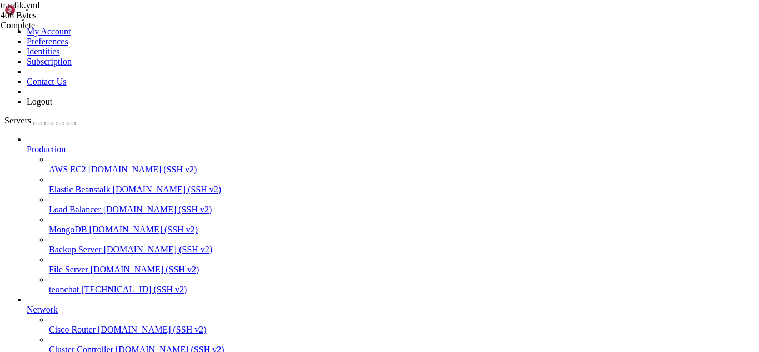
drag, startPoint x: 62, startPoint y: 901, endPoint x: 9, endPoint y: 733, distance: 177.1
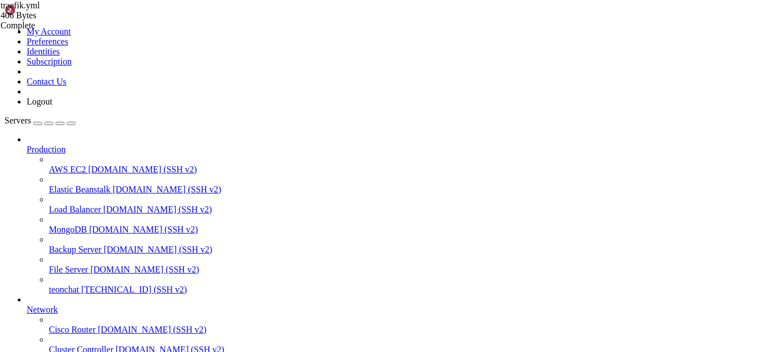
drag, startPoint x: 298, startPoint y: 913, endPoint x: 274, endPoint y: 899, distance: 26.9
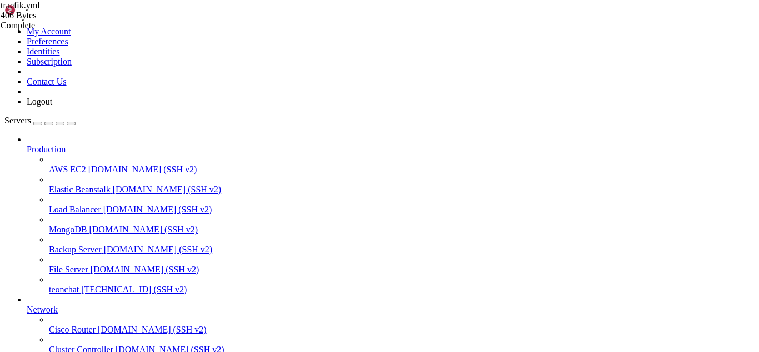
drag, startPoint x: 393, startPoint y: 906, endPoint x: 9, endPoint y: 783, distance: 403.0
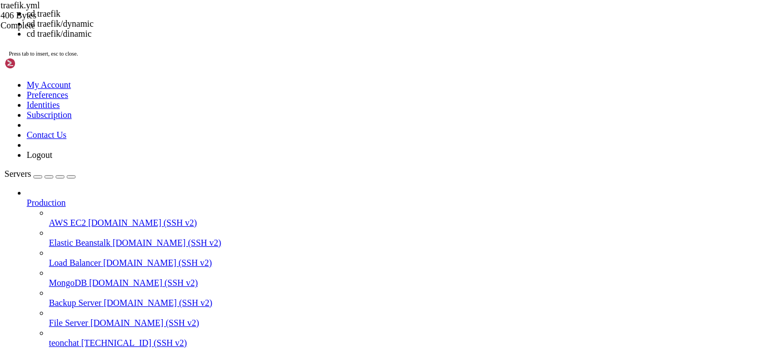
scroll to position [45685, 0]
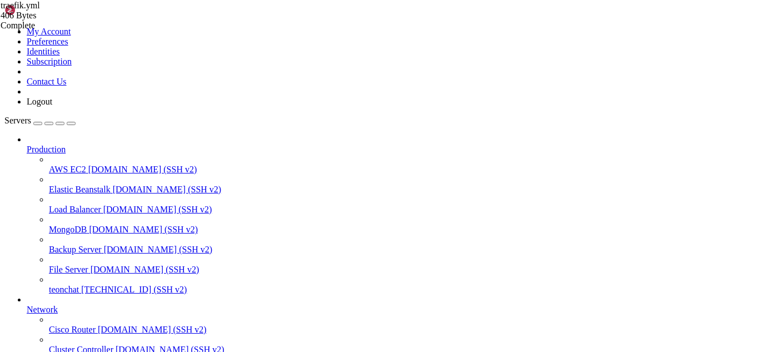
drag, startPoint x: 524, startPoint y: 692, endPoint x: 329, endPoint y: 883, distance: 273.8
drag, startPoint x: 354, startPoint y: 909, endPoint x: 321, endPoint y: 913, distance: 33.5
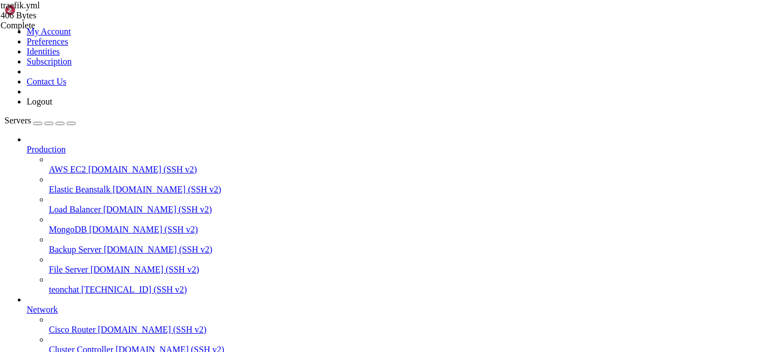
scroll to position [45764, 0]
drag, startPoint x: 8, startPoint y: 865, endPoint x: 122, endPoint y: 895, distance: 117.6
drag, startPoint x: 149, startPoint y: 903, endPoint x: 10, endPoint y: 866, distance: 143.6
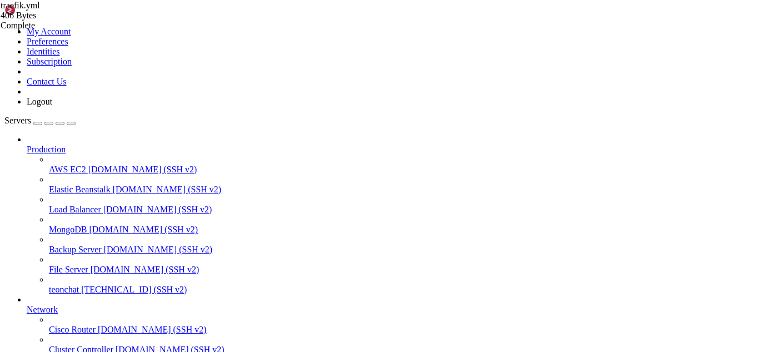
drag, startPoint x: 151, startPoint y: 907, endPoint x: 8, endPoint y: 778, distance: 192.3
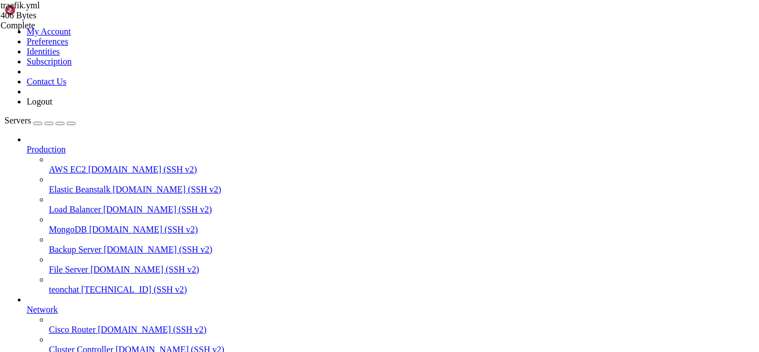
drag, startPoint x: 253, startPoint y: 702, endPoint x: 181, endPoint y: 714, distance: 73.3
drag, startPoint x: 313, startPoint y: 917, endPoint x: 288, endPoint y: 918, distance: 25.6
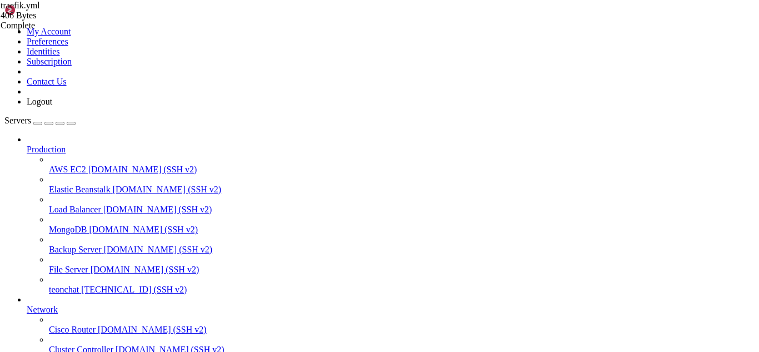
scroll to position [50522, 0]
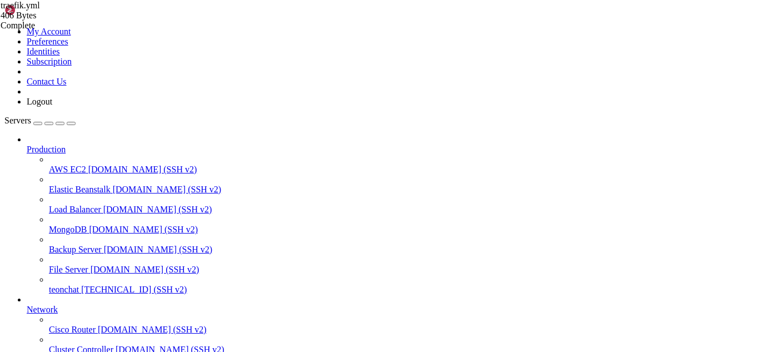
drag, startPoint x: 282, startPoint y: 916, endPoint x: 274, endPoint y: 913, distance: 9.0
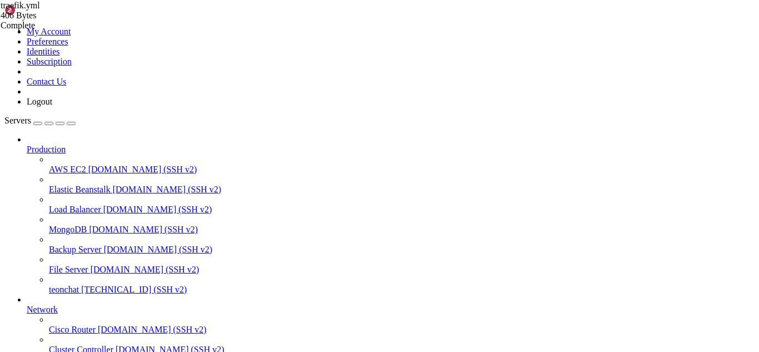
drag, startPoint x: 306, startPoint y: 826, endPoint x: 252, endPoint y: 827, distance: 54.4
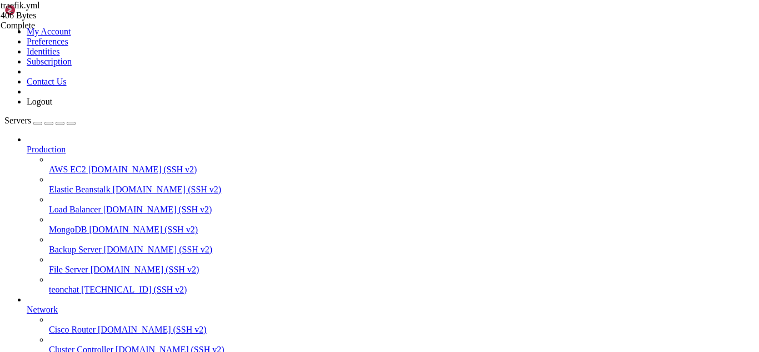
drag, startPoint x: 59, startPoint y: 740, endPoint x: 33, endPoint y: 746, distance: 26.4
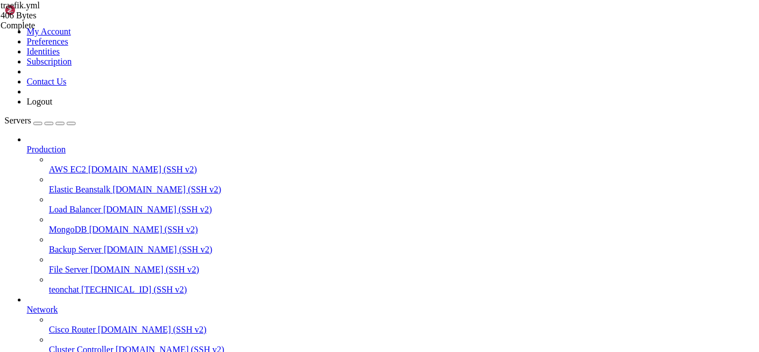
drag, startPoint x: 214, startPoint y: 734, endPoint x: 32, endPoint y: 732, distance: 182.7
drag, startPoint x: 9, startPoint y: 745, endPoint x: 270, endPoint y: 751, distance: 260.6
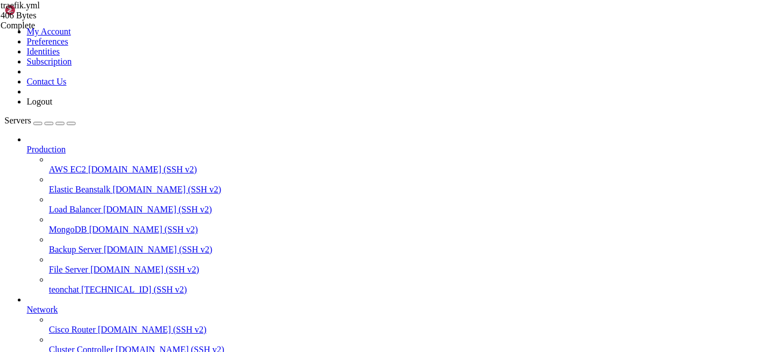
drag, startPoint x: 233, startPoint y: 882, endPoint x: 192, endPoint y: 910, distance: 49.6
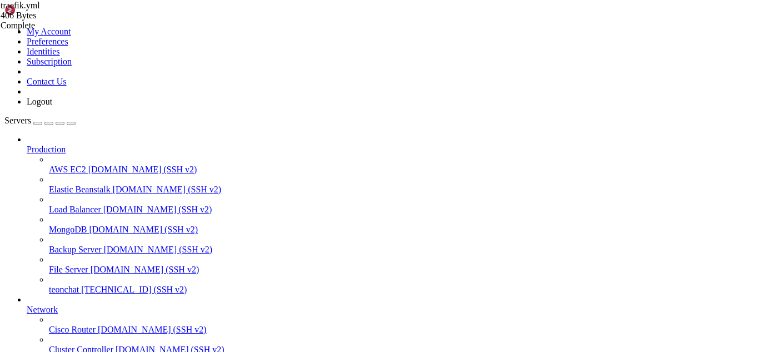
drag, startPoint x: 325, startPoint y: 917, endPoint x: 277, endPoint y: 911, distance: 48.6
drag, startPoint x: 152, startPoint y: 793, endPoint x: 297, endPoint y: 893, distance: 176.4
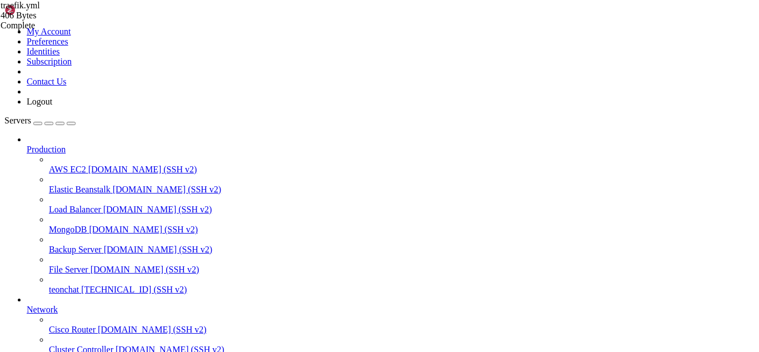
scroll to position [51194, 0]
drag, startPoint x: 335, startPoint y: 872, endPoint x: 295, endPoint y: 903, distance: 50.7
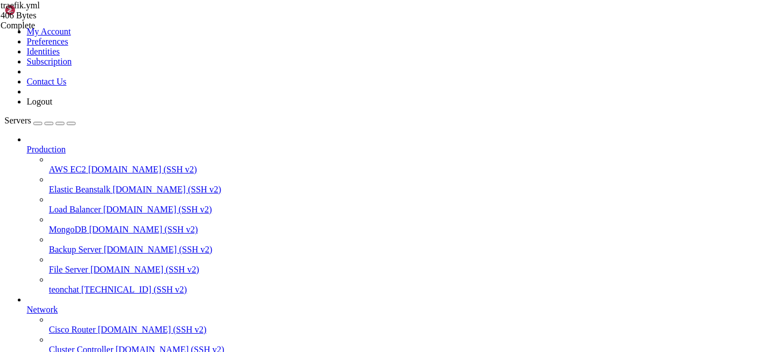
scroll to position [51288, 0]
drag, startPoint x: 316, startPoint y: 908, endPoint x: 289, endPoint y: 923, distance: 31.1
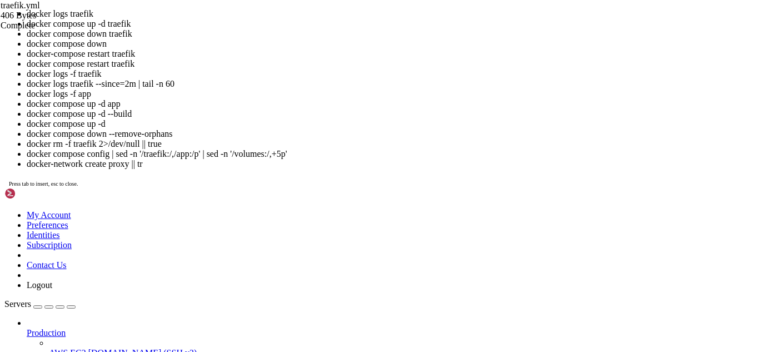
scroll to position [51426, 0]
drag, startPoint x: 452, startPoint y: 963, endPoint x: 267, endPoint y: 959, distance: 184.4
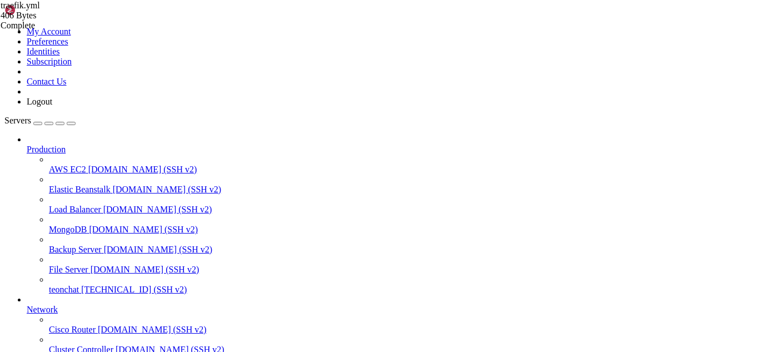
drag, startPoint x: 327, startPoint y: 912, endPoint x: 318, endPoint y: 913, distance: 8.4
drag, startPoint x: 227, startPoint y: 826, endPoint x: 8, endPoint y: 739, distance: 234.9
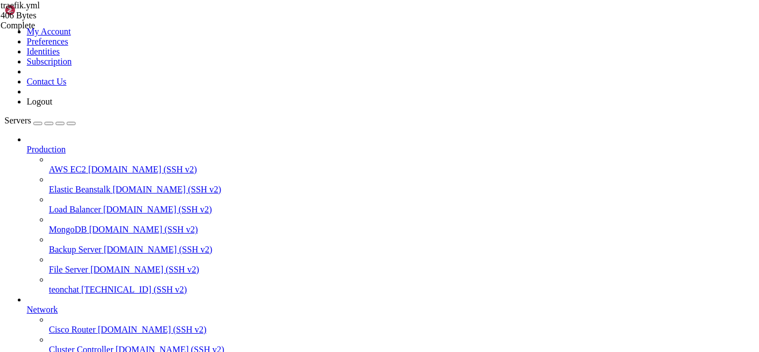
drag, startPoint x: 236, startPoint y: 824, endPoint x: 167, endPoint y: 845, distance: 72.0
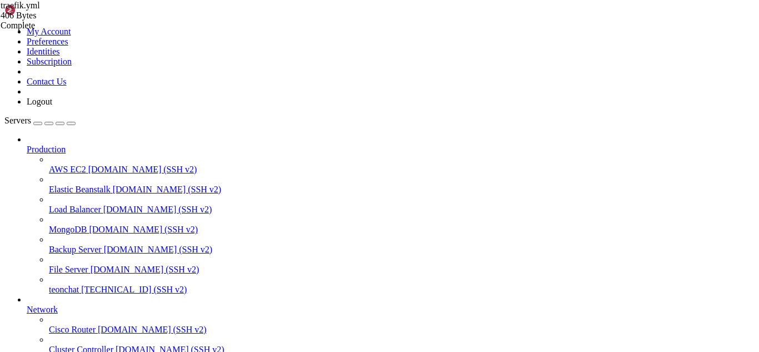
scroll to position [51494, 0]
drag, startPoint x: 407, startPoint y: 684, endPoint x: 266, endPoint y: 683, distance: 141.1
drag, startPoint x: 295, startPoint y: 917, endPoint x: 285, endPoint y: 916, distance: 10.0
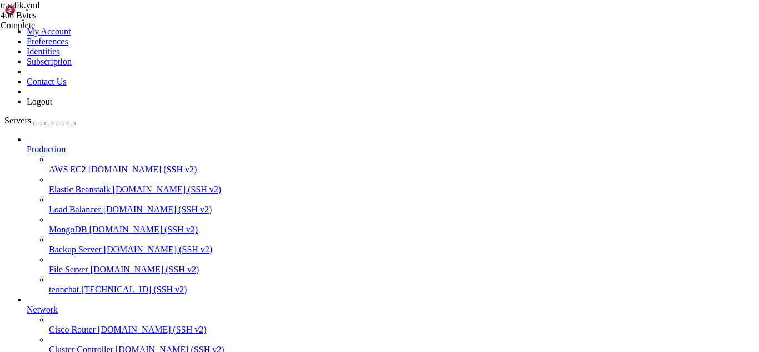
drag, startPoint x: 289, startPoint y: 914, endPoint x: 271, endPoint y: 914, distance: 18.3
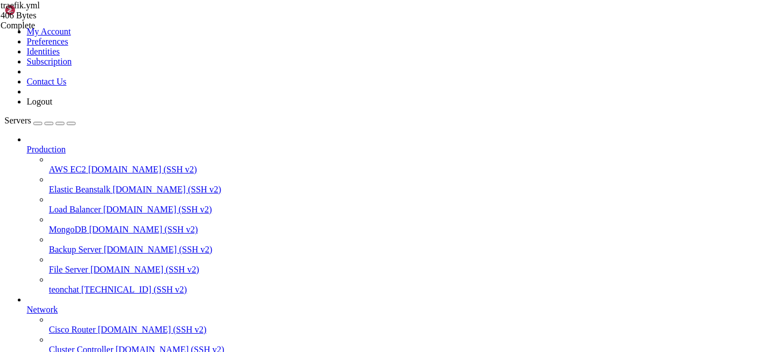
drag, startPoint x: 439, startPoint y: 692, endPoint x: 265, endPoint y: 691, distance: 173.9
drag, startPoint x: 281, startPoint y: 918, endPoint x: 269, endPoint y: 918, distance: 12.2
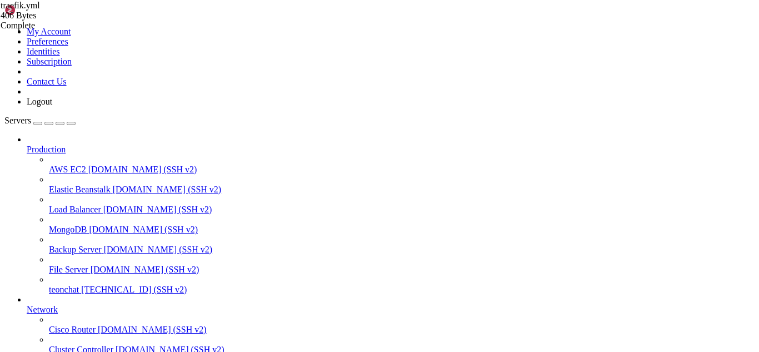
drag, startPoint x: 288, startPoint y: 901, endPoint x: 270, endPoint y: 915, distance: 22.5
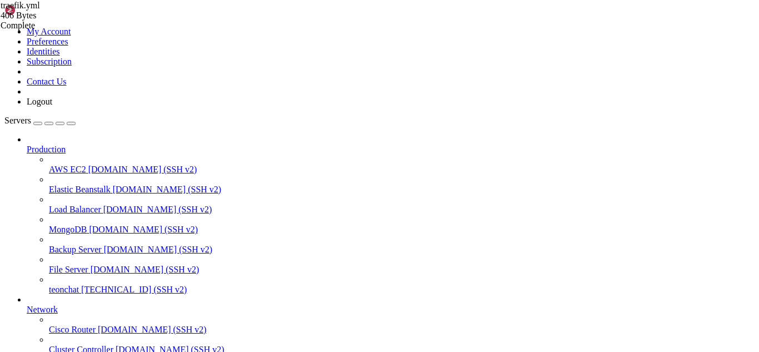
drag, startPoint x: 294, startPoint y: 916, endPoint x: 272, endPoint y: 910, distance: 22.9
drag, startPoint x: 280, startPoint y: 914, endPoint x: 250, endPoint y: 916, distance: 30.0
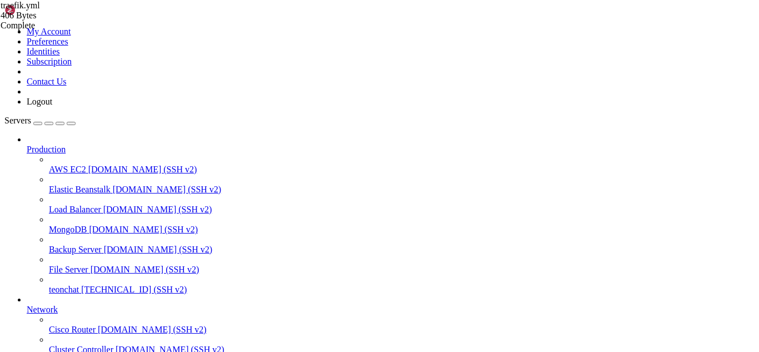
drag, startPoint x: 265, startPoint y: 914, endPoint x: 255, endPoint y: 914, distance: 10.0
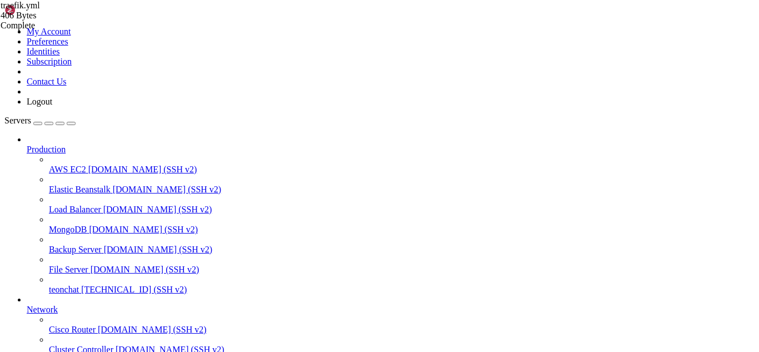
drag, startPoint x: 295, startPoint y: 917, endPoint x: 273, endPoint y: 916, distance: 22.2
drag, startPoint x: 287, startPoint y: 921, endPoint x: 263, endPoint y: 916, distance: 24.9
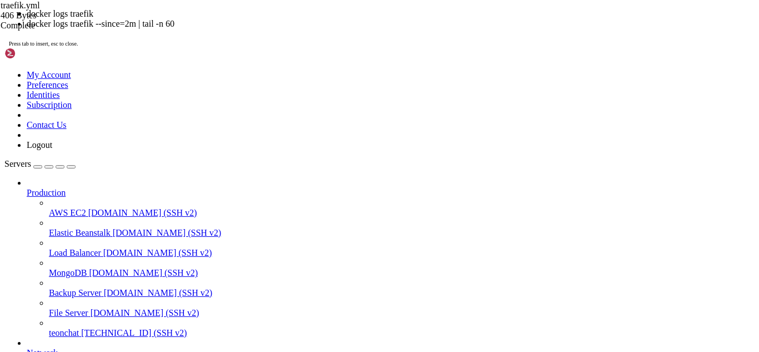
scroll to position [53093, 0]
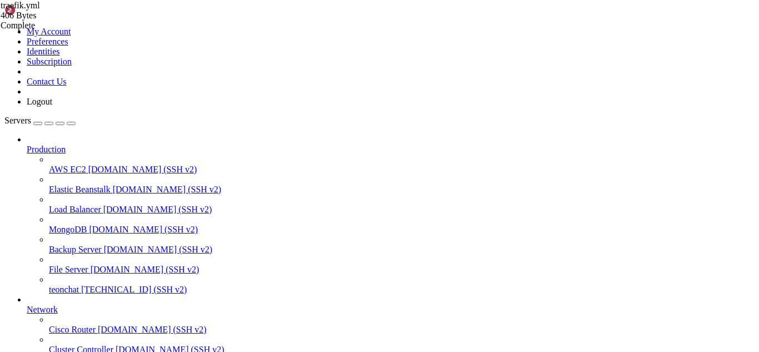
drag, startPoint x: 388, startPoint y: 908, endPoint x: 9, endPoint y: 794, distance: 395.5
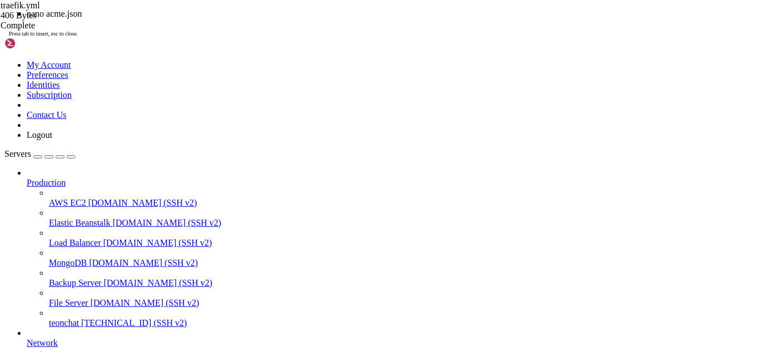
scroll to position [53122, 0]
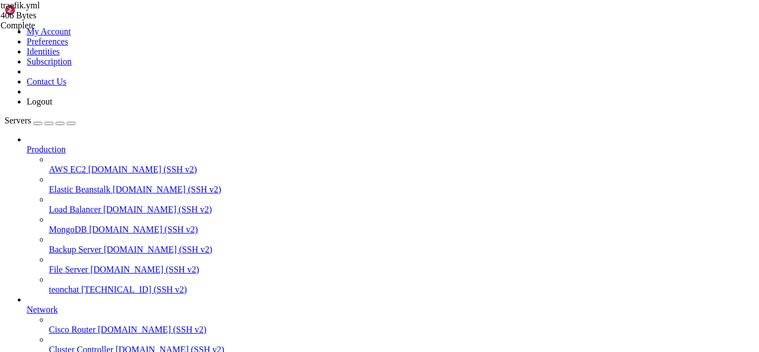
drag, startPoint x: 39, startPoint y: 834, endPoint x: 8, endPoint y: 657, distance: 179.9
drag, startPoint x: 306, startPoint y: 914, endPoint x: 287, endPoint y: 915, distance: 18.9
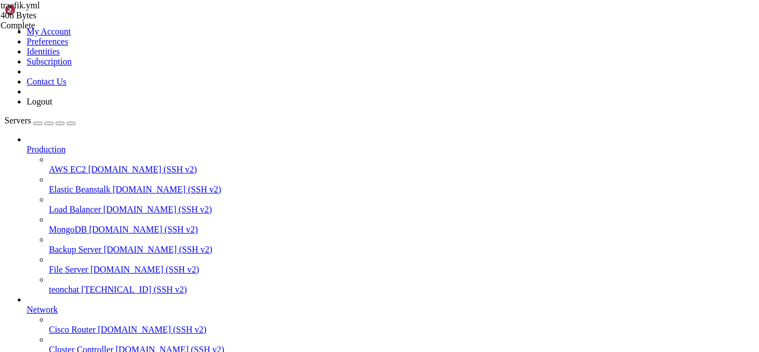
drag, startPoint x: 7, startPoint y: 900, endPoint x: 56, endPoint y: 909, distance: 49.2
drag, startPoint x: 53, startPoint y: 906, endPoint x: 9, endPoint y: 901, distance: 44.2
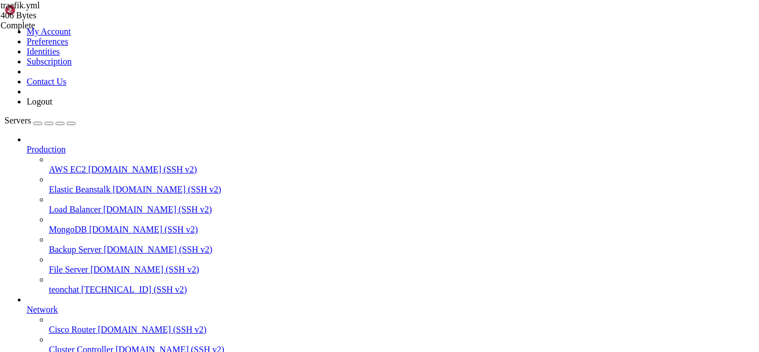
scroll to position [53143, 0]
drag, startPoint x: 149, startPoint y: 900, endPoint x: 8, endPoint y: 739, distance: 214.5
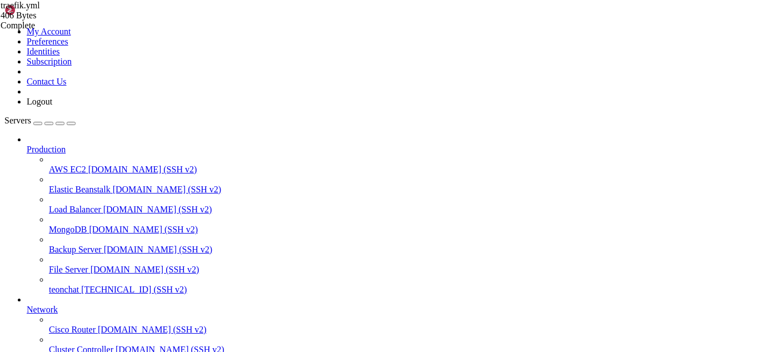
scroll to position [55656, 0]
drag, startPoint x: 341, startPoint y: 905, endPoint x: 309, endPoint y: 909, distance: 31.8
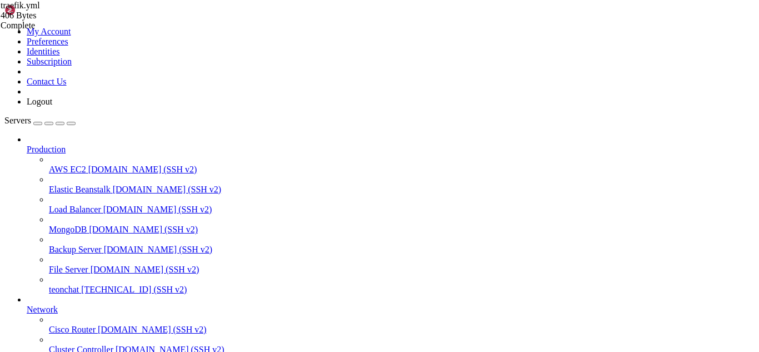
type input "/root/meuapp/flaskmkdir/oficial/app_delivery/reverse-proxy/traefik"
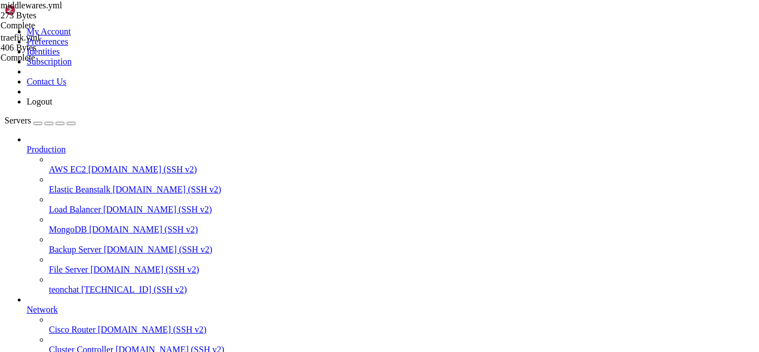
scroll to position [34, 0]
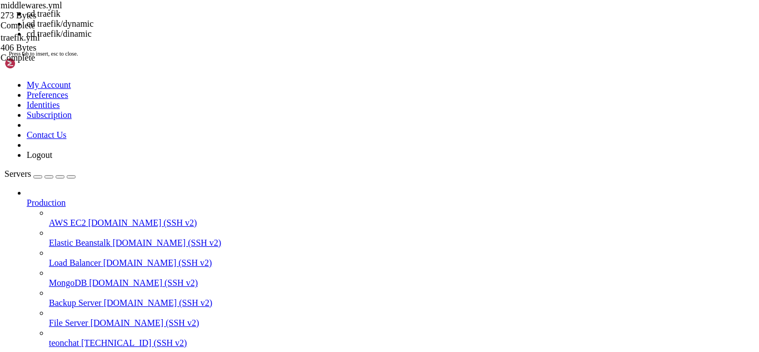
scroll to position [55678, 0]
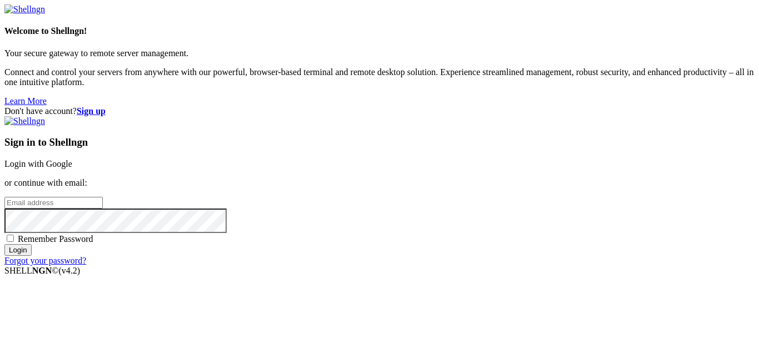
click at [72, 159] on link "Login with Google" at bounding box center [38, 163] width 68 height 9
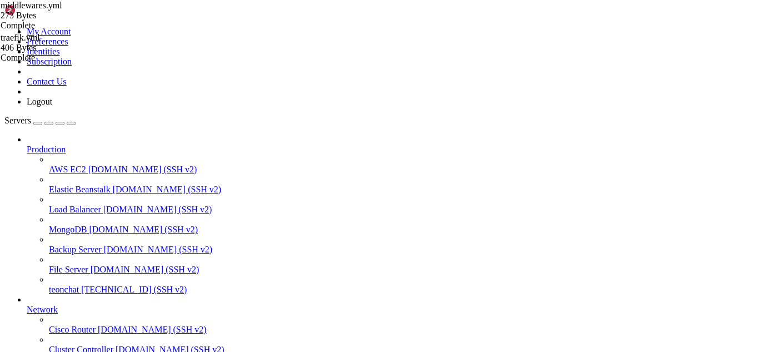
scroll to position [55685, 0]
drag, startPoint x: 308, startPoint y: 746, endPoint x: 240, endPoint y: 762, distance: 70.2
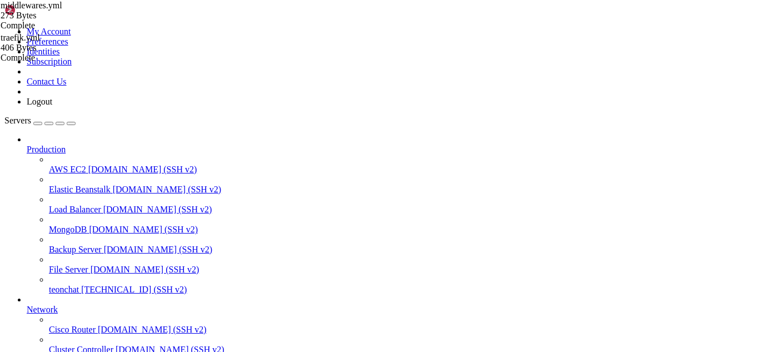
drag, startPoint x: 155, startPoint y: 736, endPoint x: 95, endPoint y: 801, distance: 88.0
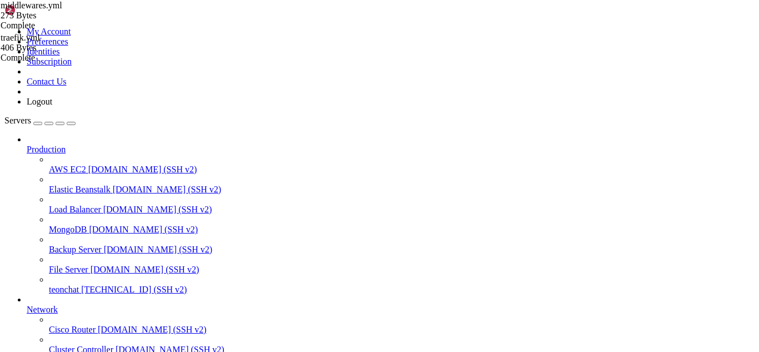
type input "/root/meuapp/flaskmkdir/oficial/app_delivery"
type textarea "finally: session.close()"
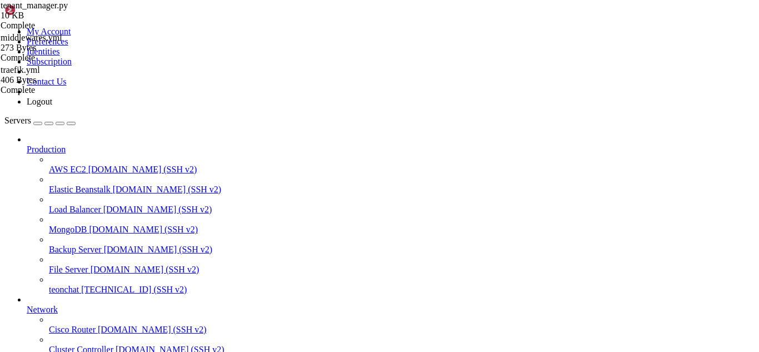
type textarea "# Outro domínio qualquer return None"
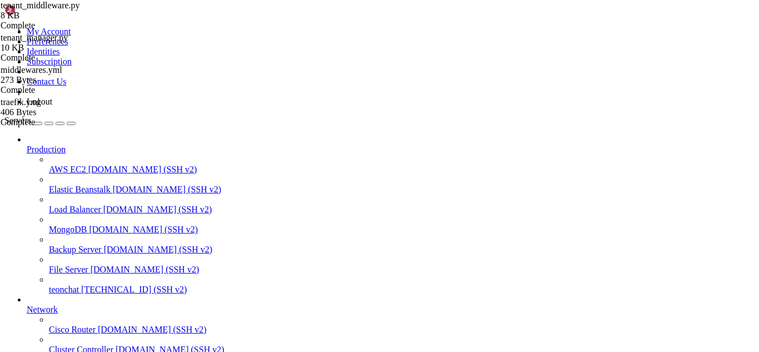
type textarea "from flask import ("
type input "n"
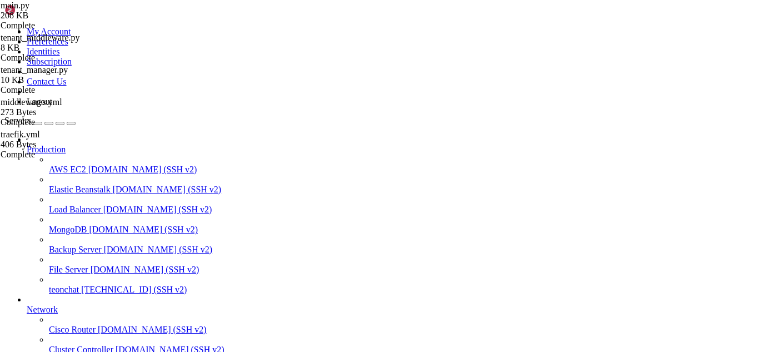
scroll to position [14591, 0]
type input "tenant"
drag, startPoint x: 173, startPoint y: 132, endPoint x: 251, endPoint y: 228, distance: 123.2
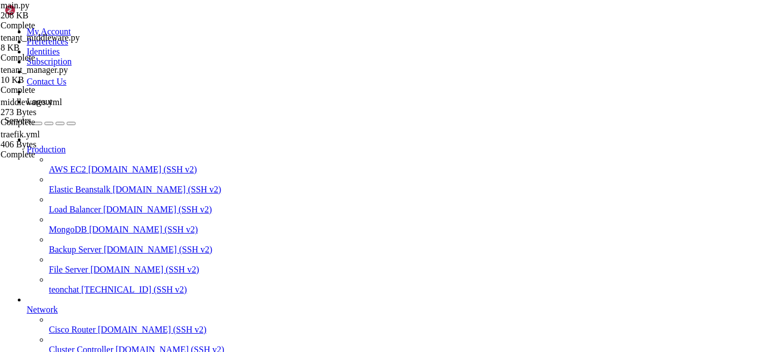
drag, startPoint x: 172, startPoint y: 128, endPoint x: 351, endPoint y: 223, distance: 202.5
type textarea "return redirect(url_for('admin_landing_plans'))"
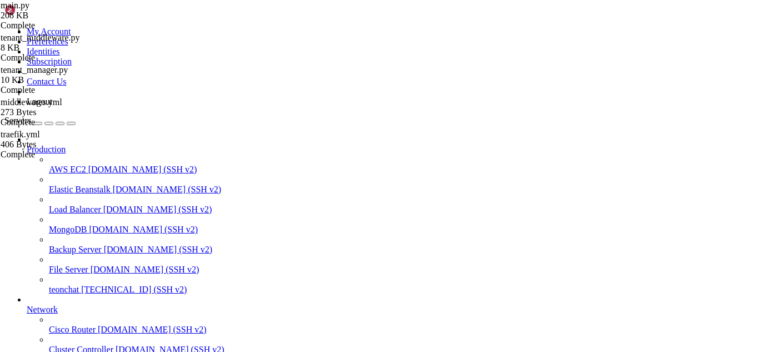
drag, startPoint x: 302, startPoint y: 905, endPoint x: 294, endPoint y: 905, distance: 7.2
drag, startPoint x: 99, startPoint y: 909, endPoint x: 8, endPoint y: 685, distance: 241.1
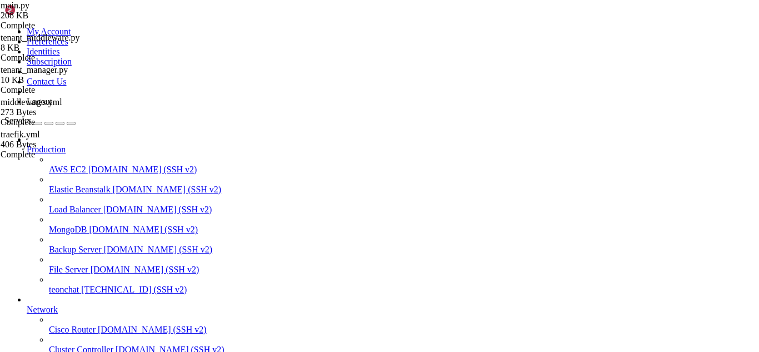
copy div "services: traefik: image: traefik:v3.1 container_name: traefik restart: unless-…"
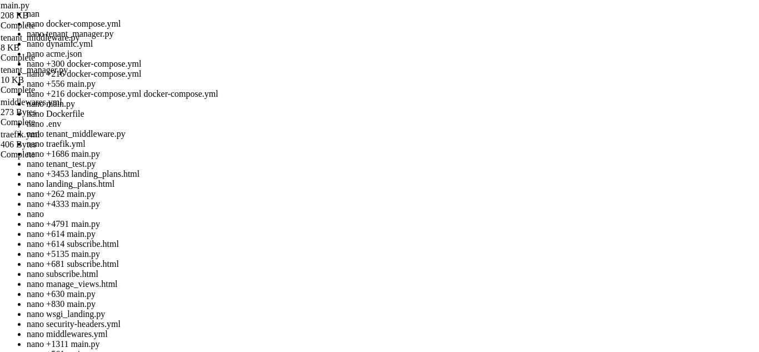
scroll to position [56790, 0]
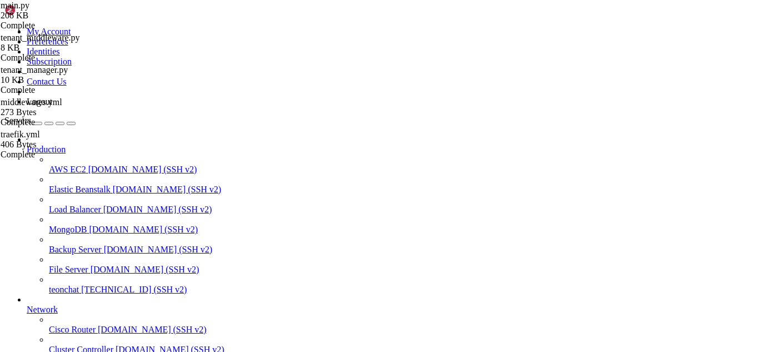
drag, startPoint x: 267, startPoint y: 703, endPoint x: 203, endPoint y: 732, distance: 70.6
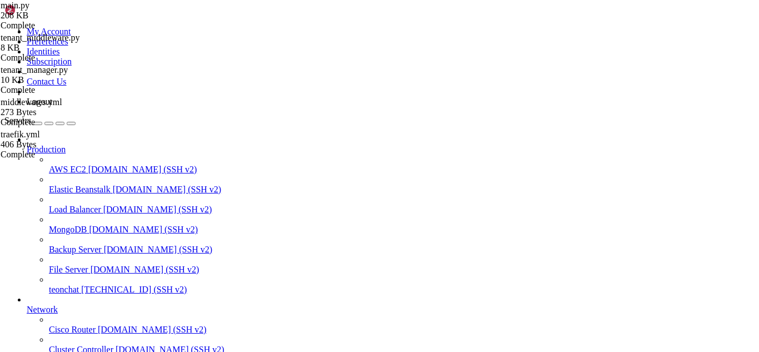
drag, startPoint x: 52, startPoint y: 794, endPoint x: 48, endPoint y: 820, distance: 26.4
drag, startPoint x: 58, startPoint y: 834, endPoint x: 198, endPoint y: 879, distance: 147.4
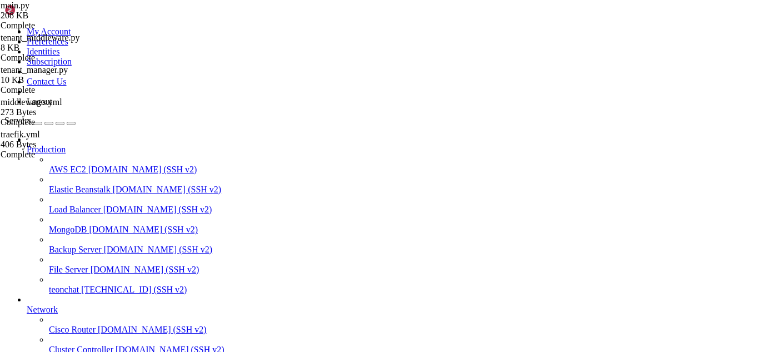
drag, startPoint x: 178, startPoint y: 744, endPoint x: 124, endPoint y: 810, distance: 85.6
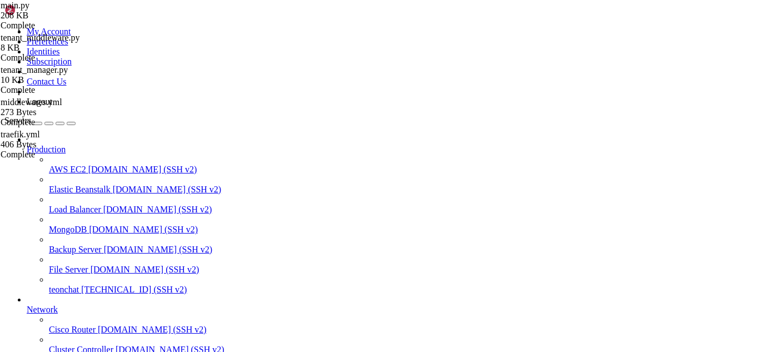
drag, startPoint x: 254, startPoint y: 753, endPoint x: 208, endPoint y: 791, distance: 60.7
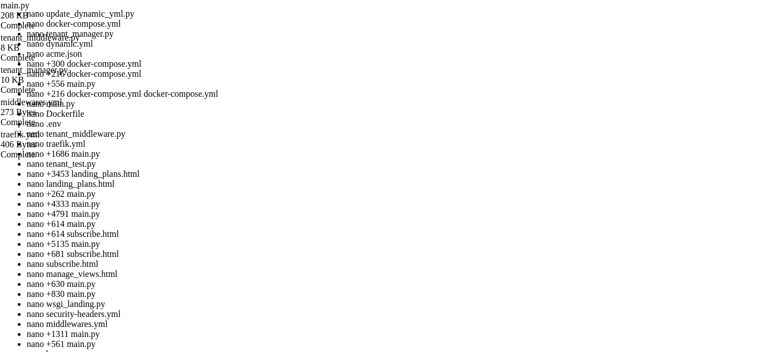
scroll to position [16, 0]
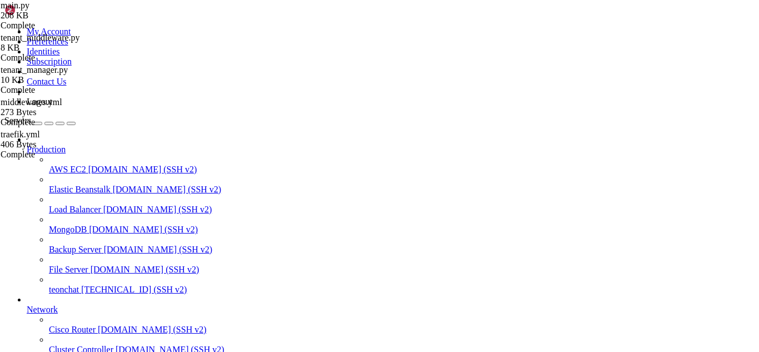
drag, startPoint x: 77, startPoint y: 779, endPoint x: 50, endPoint y: 786, distance: 28.2
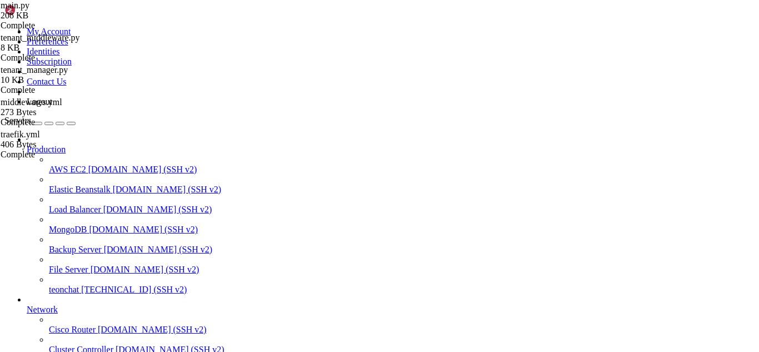
scroll to position [56927, 0]
drag, startPoint x: 250, startPoint y: 911, endPoint x: 234, endPoint y: 915, distance: 16.4
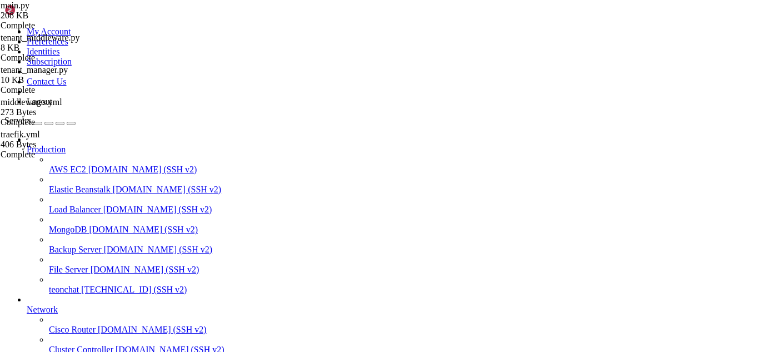
scroll to position [64010, 0]
drag, startPoint x: 6, startPoint y: 726, endPoint x: 41, endPoint y: 758, distance: 47.6
drag, startPoint x: 8, startPoint y: 726, endPoint x: 214, endPoint y: 805, distance: 220.8
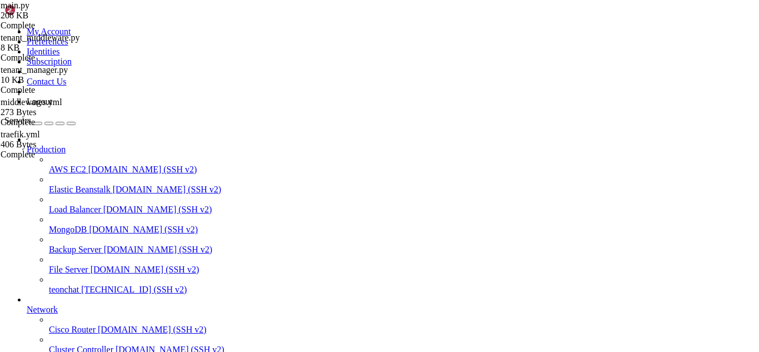
copy div "return redirect(url_for( 'admin_landing_plans' )) import subprocess subdomain =…"
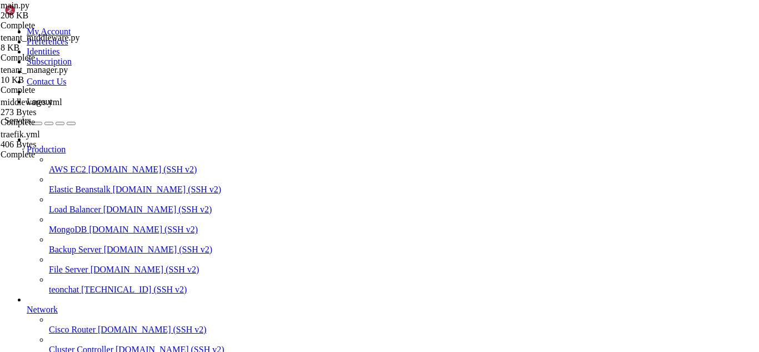
drag, startPoint x: 350, startPoint y: 219, endPoint x: 174, endPoint y: 101, distance: 211.7
type textarea "@app.route('/admin/create-subscription', methods=['POST'])"
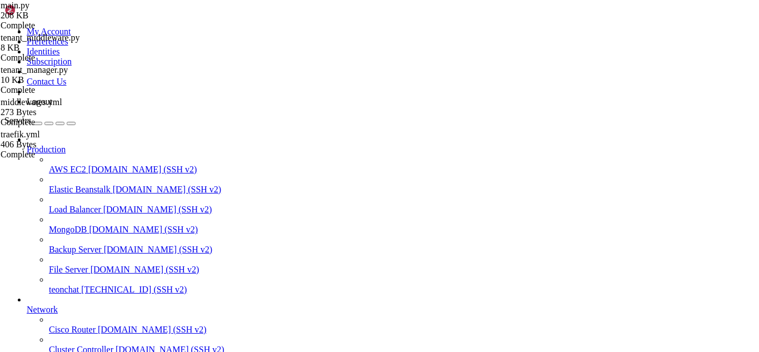
drag, startPoint x: 61, startPoint y: 773, endPoint x: 44, endPoint y: 776, distance: 17.1
drag, startPoint x: 74, startPoint y: 714, endPoint x: 8, endPoint y: 715, distance: 65.5
copy x-row "import subprocess"
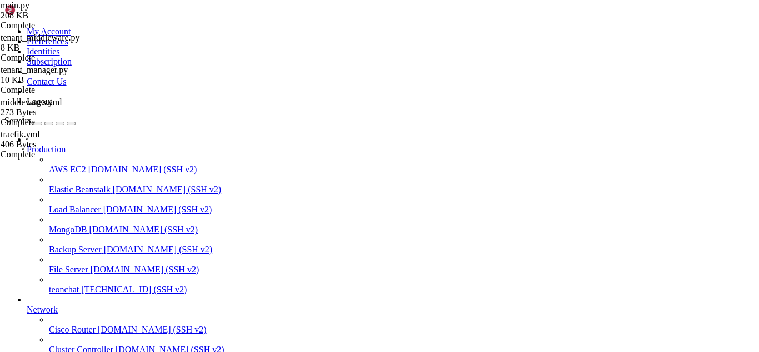
scroll to position [64025, 0]
drag, startPoint x: 8, startPoint y: 715, endPoint x: 145, endPoint y: 684, distance: 140.0
drag, startPoint x: 376, startPoint y: 896, endPoint x: 326, endPoint y: 908, distance: 51.3
